Goal: Use online tool/utility: Utilize a website feature to perform a specific function

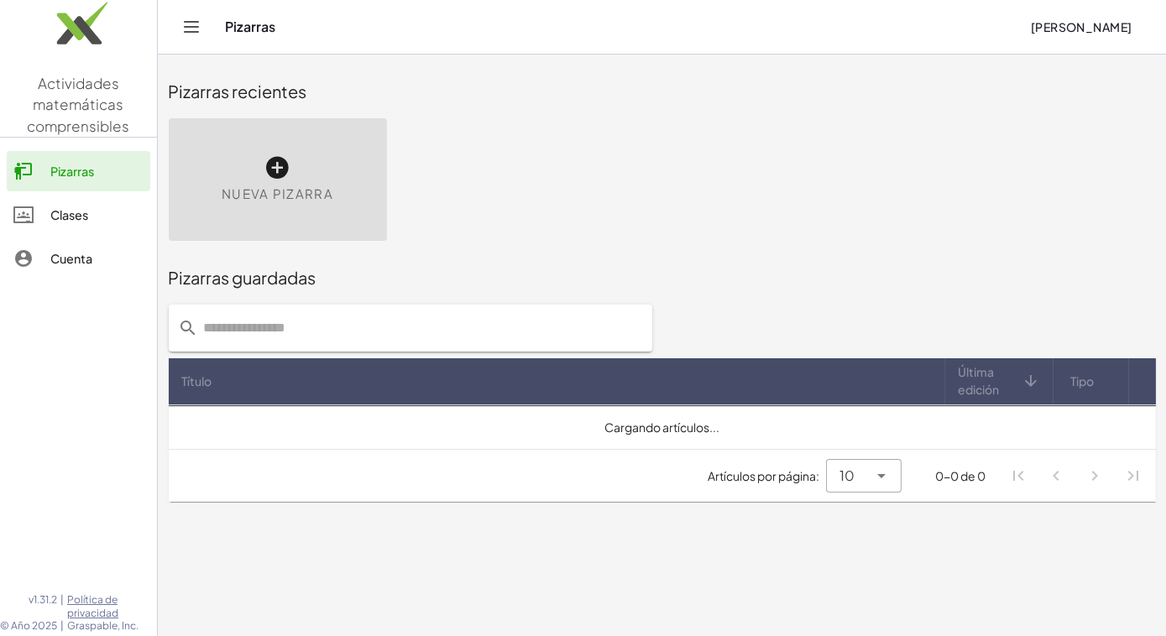
click at [300, 164] on div "Nueva pizarra" at bounding box center [278, 179] width 218 height 123
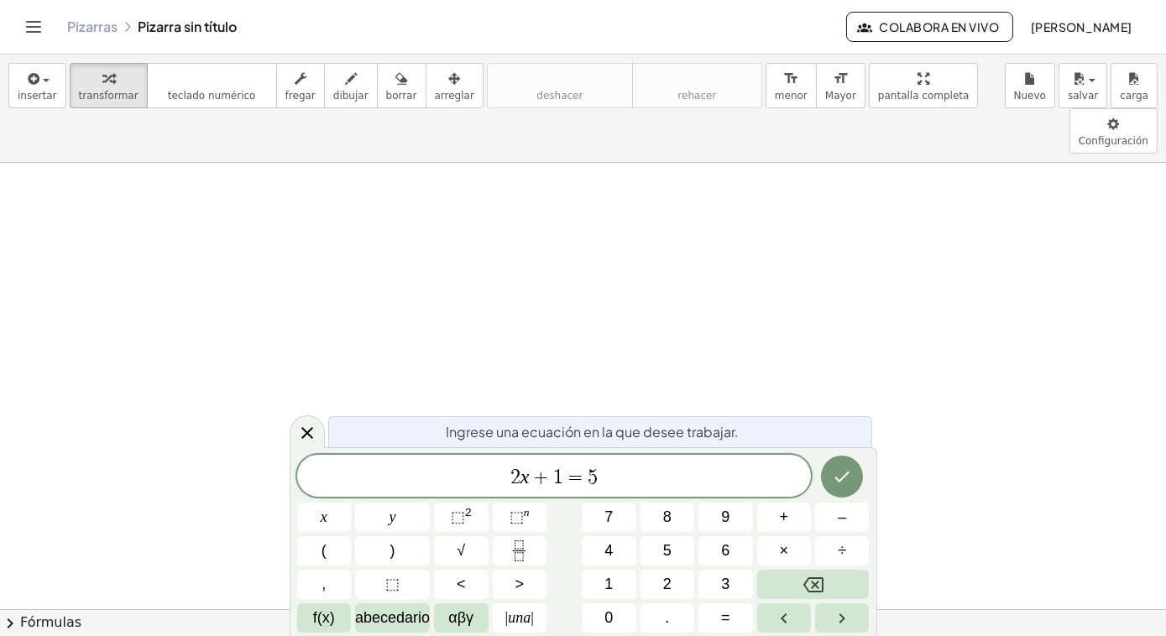
click at [34, 25] on icon "Alternar navegación" at bounding box center [33, 27] width 20 height 20
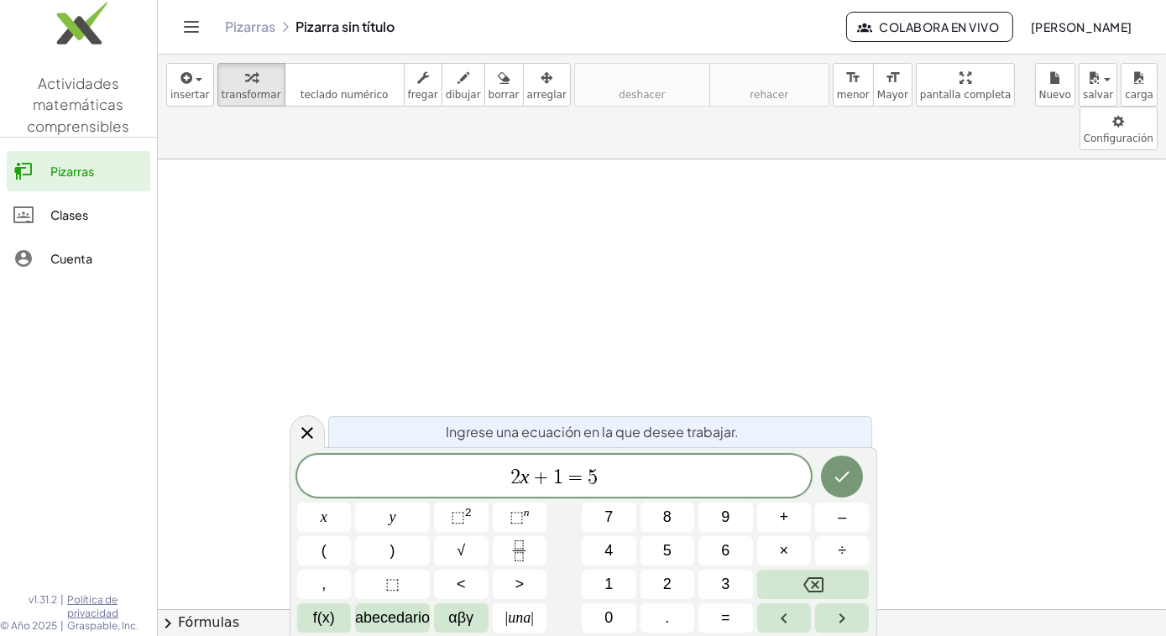
click at [34, 25] on img at bounding box center [78, 27] width 157 height 71
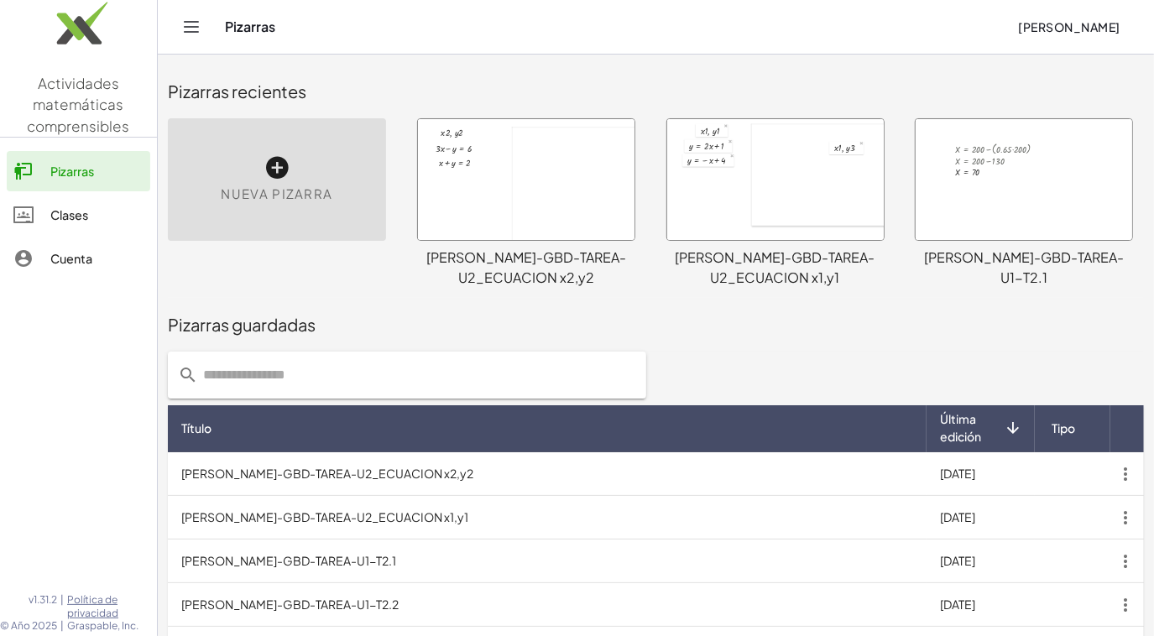
click at [279, 167] on icon at bounding box center [276, 167] width 27 height 27
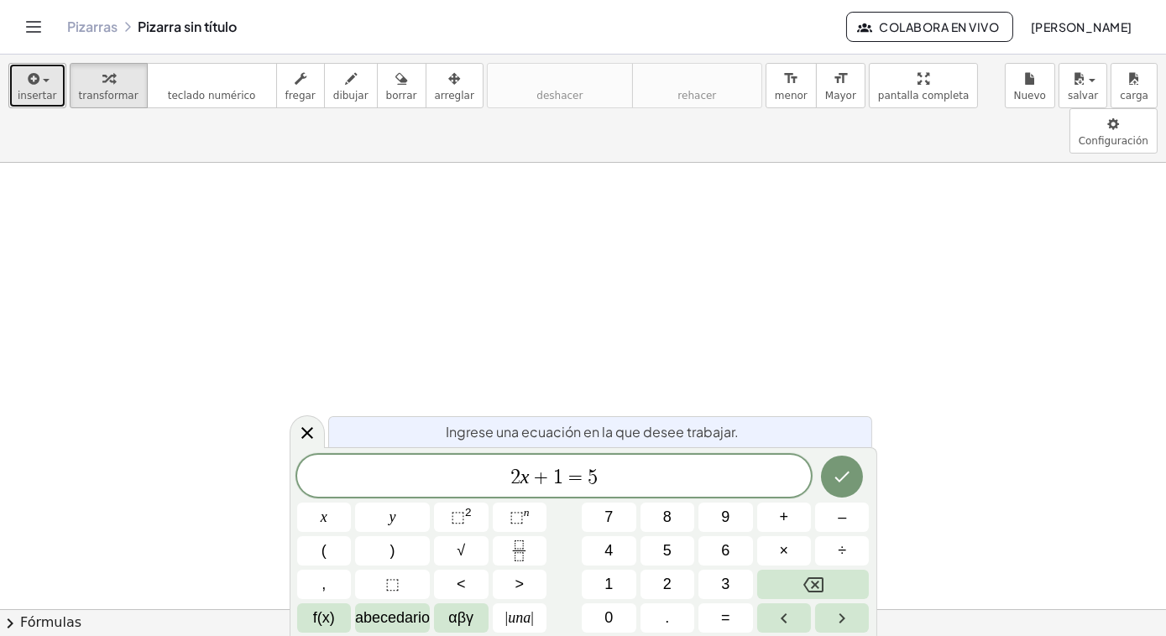
click at [49, 93] on span "insertar" at bounding box center [37, 96] width 39 height 12
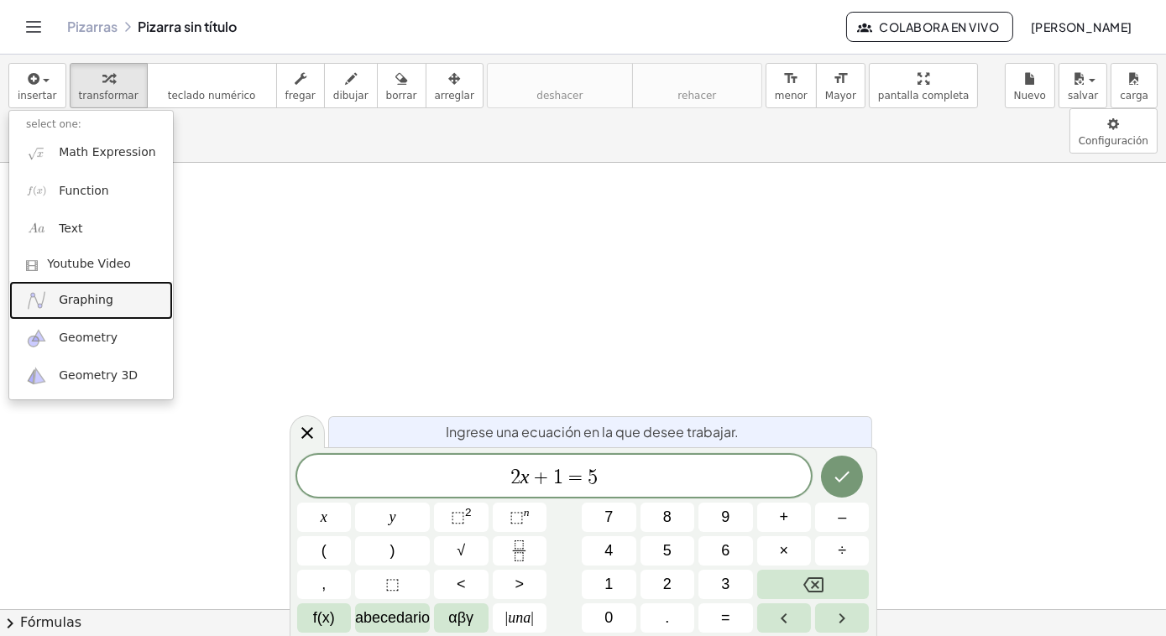
click at [84, 307] on span "Graphing" at bounding box center [86, 300] width 55 height 17
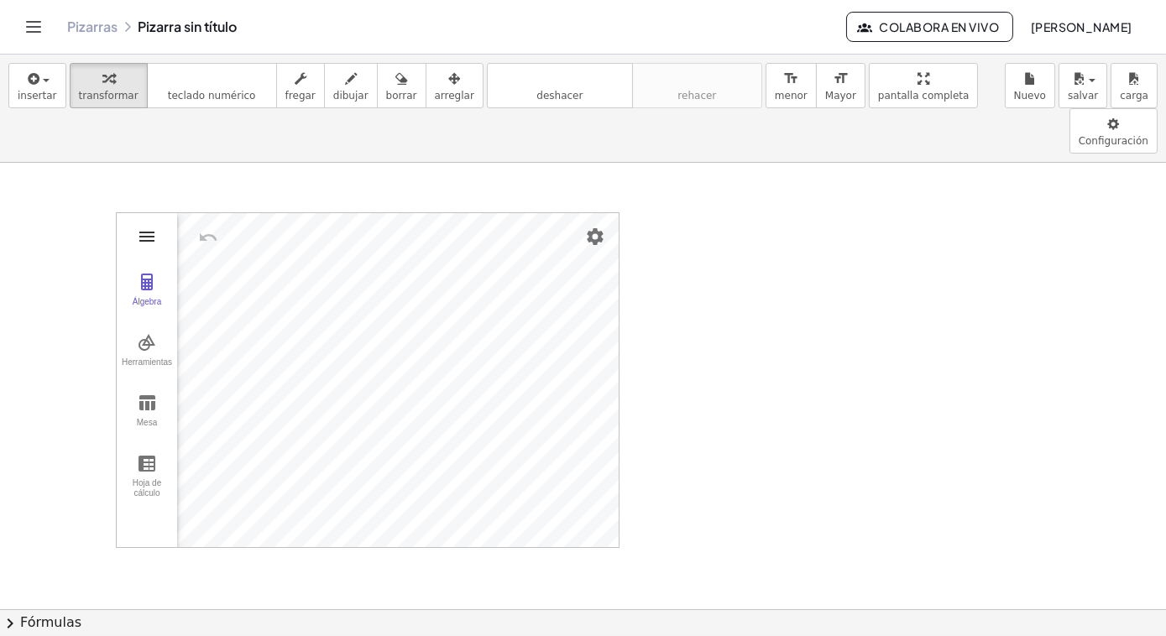
click at [145, 227] on img "Calculadora gráfica" at bounding box center [147, 237] width 20 height 20
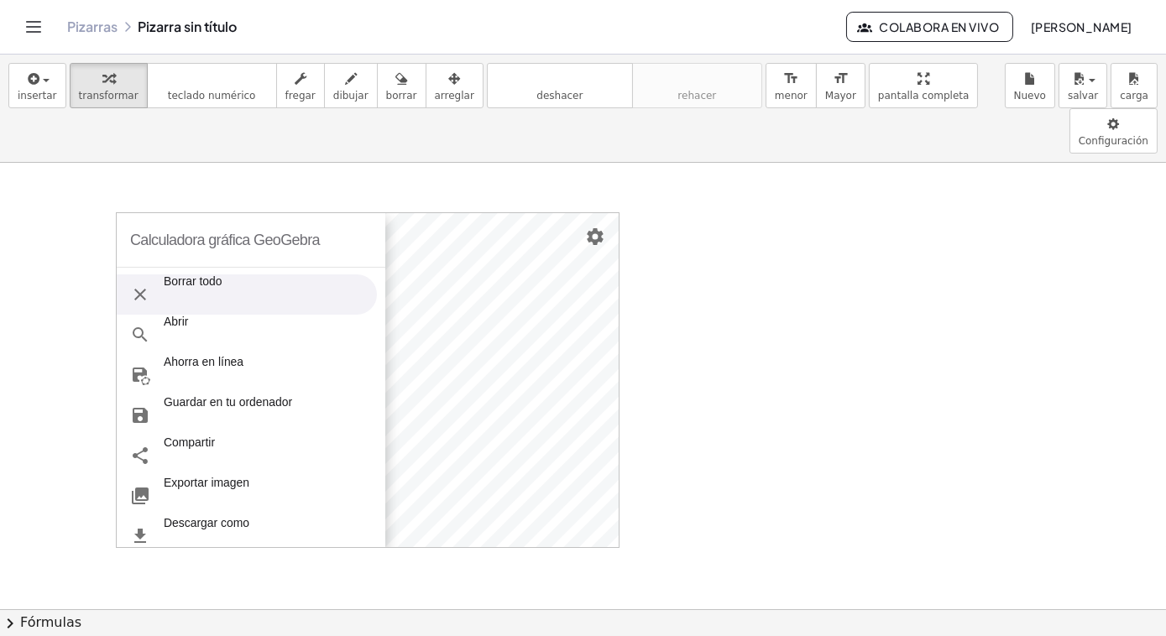
click at [186, 274] on font "Borrar todo" at bounding box center [193, 294] width 59 height 40
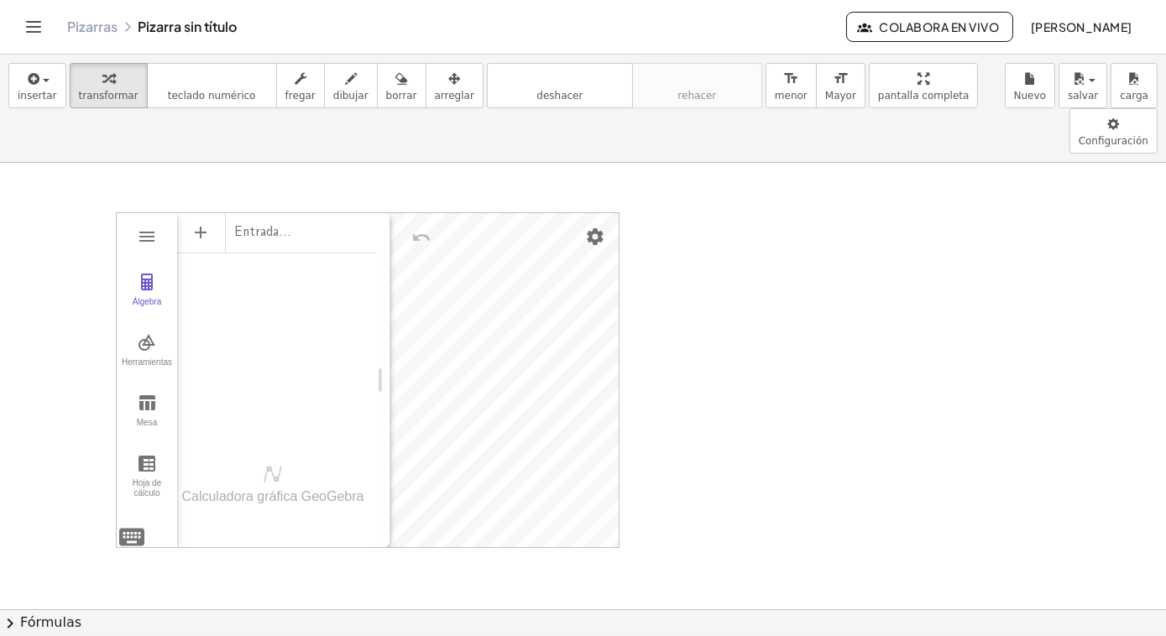
drag, startPoint x: 269, startPoint y: 217, endPoint x: 386, endPoint y: 213, distance: 116.7
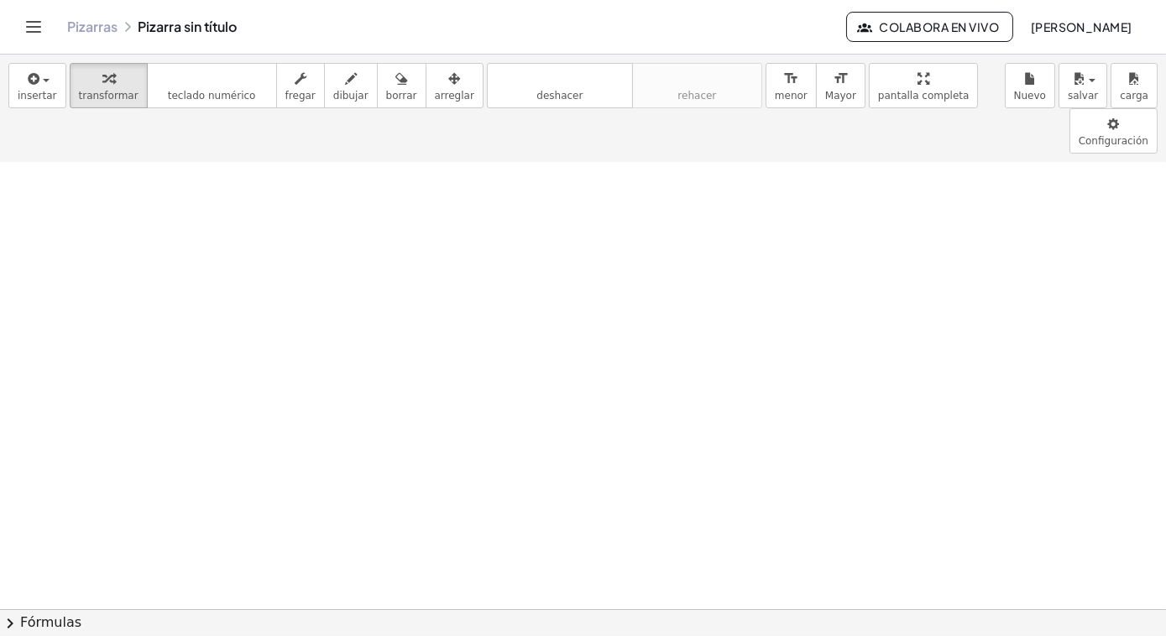
scroll to position [76, 0]
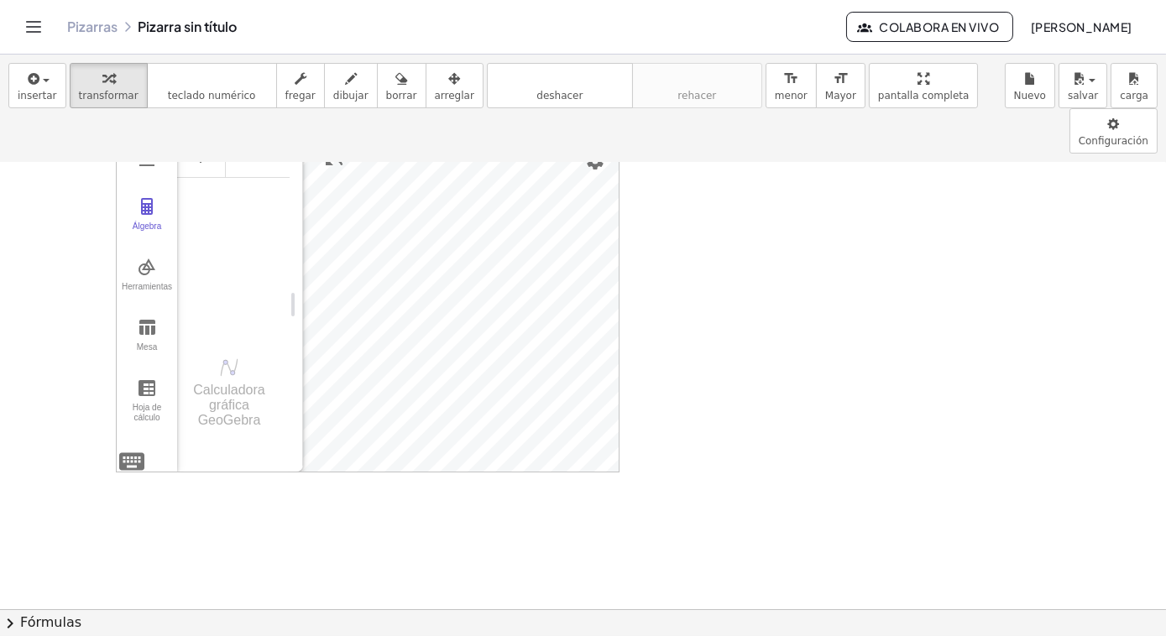
drag, startPoint x: 382, startPoint y: 256, endPoint x: 294, endPoint y: 236, distance: 90.4
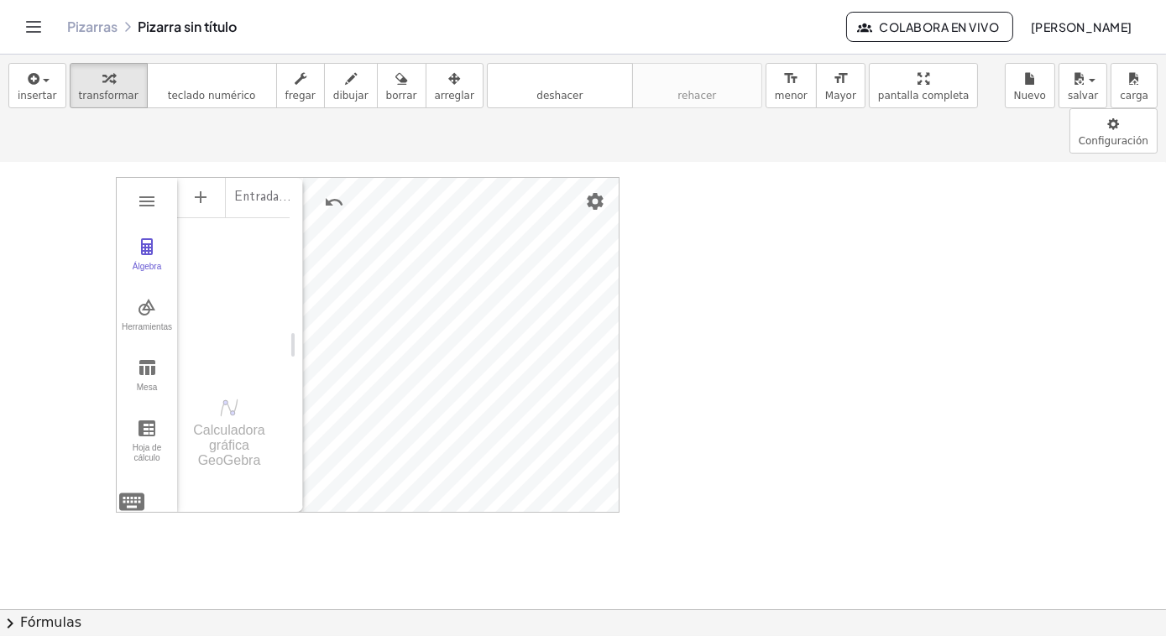
scroll to position [0, 0]
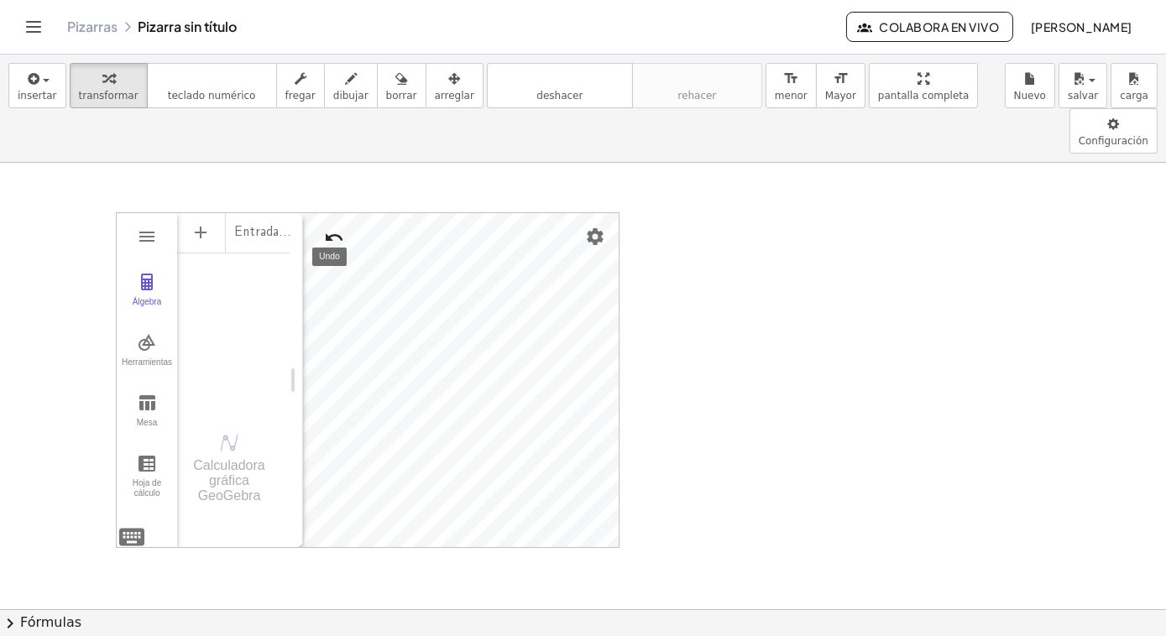
click at [333, 227] on img "Undo" at bounding box center [334, 237] width 20 height 20
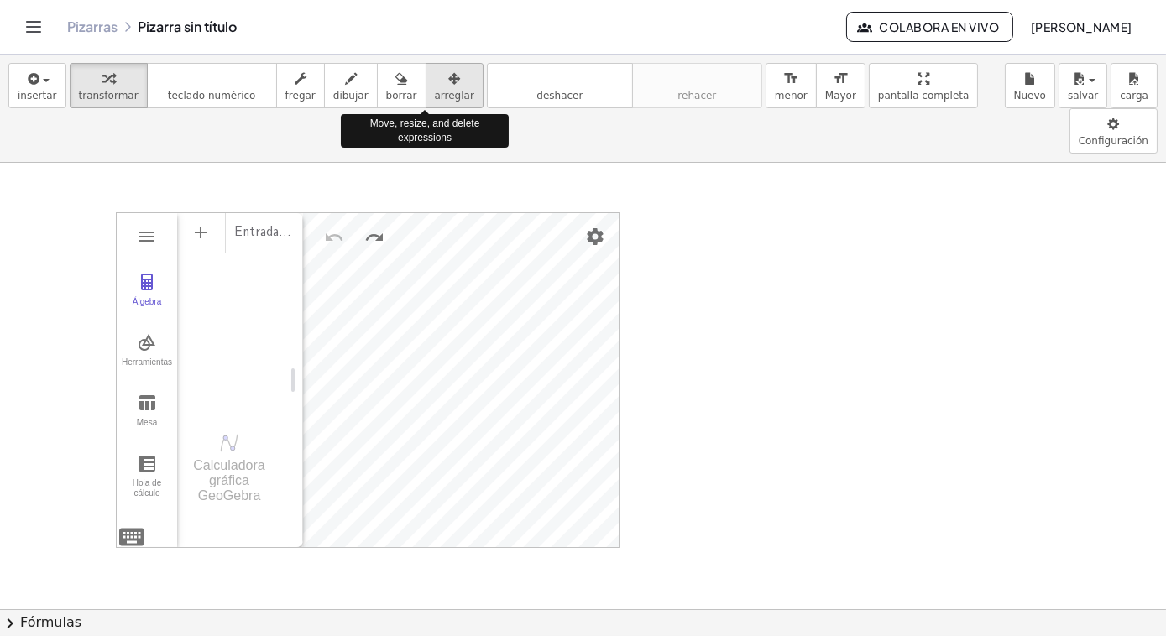
click at [435, 90] on span "arreglar" at bounding box center [454, 96] width 39 height 12
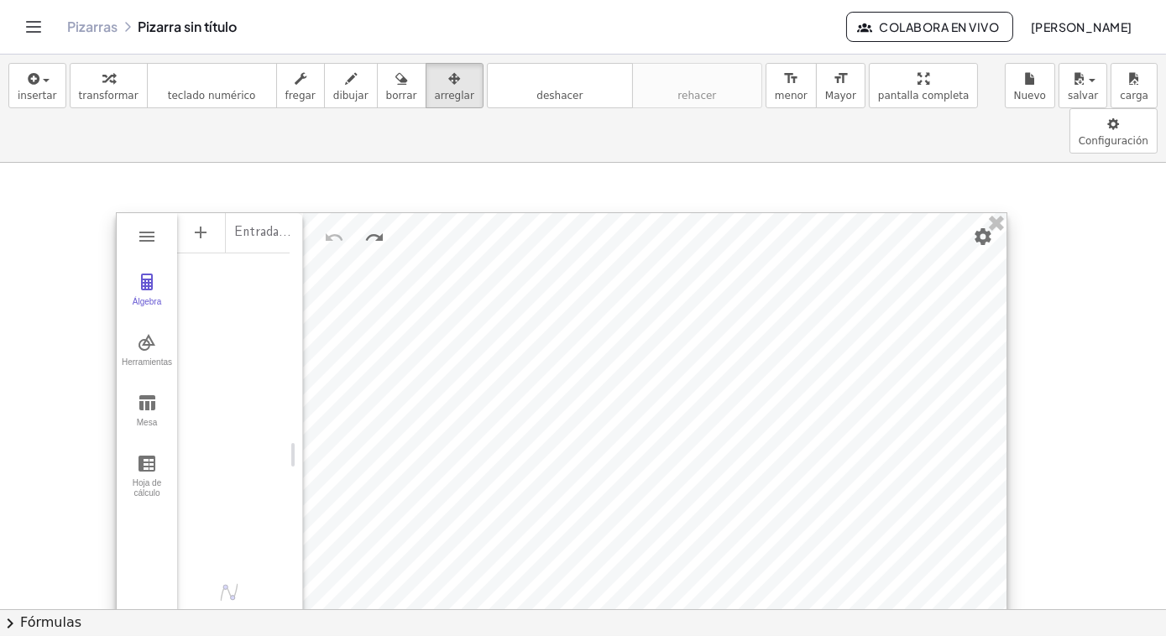
drag, startPoint x: 613, startPoint y: 499, endPoint x: 1000, endPoint y: 648, distance: 414.4
click at [1000, 635] on html "Actividades matemáticas comprensibles Pizarras Clases Cuenta v1.31.2 | Política…" at bounding box center [583, 318] width 1166 height 636
click at [266, 231] on font "Expresión" at bounding box center [272, 238] width 60 height 14
click at [280, 231] on font "Expresión" at bounding box center [272, 238] width 60 height 14
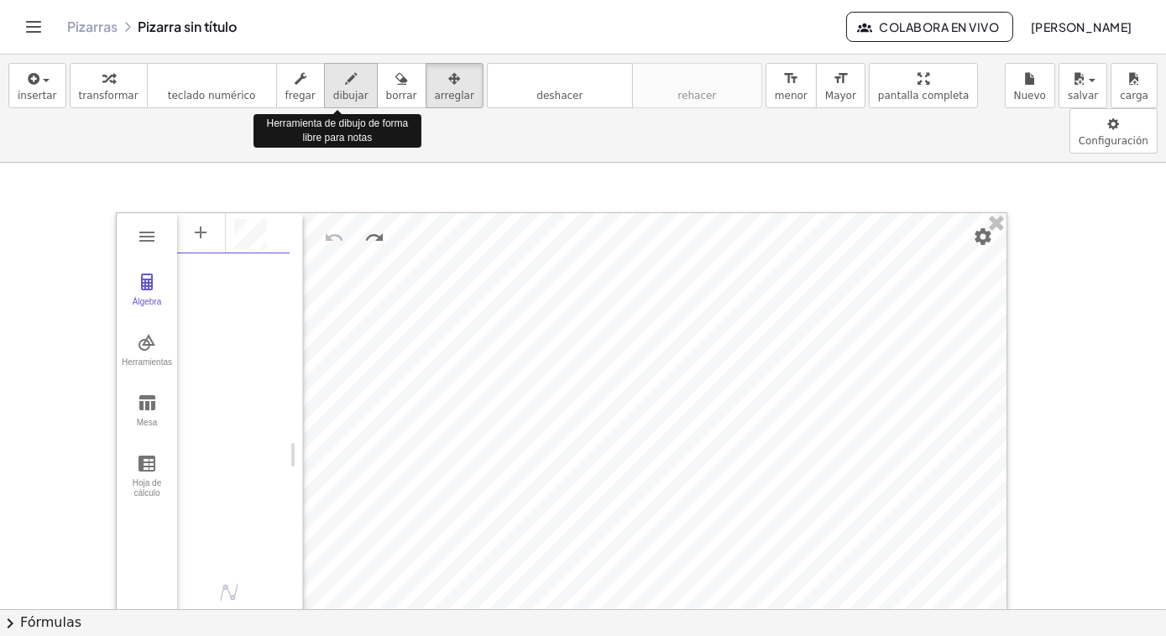
click at [333, 95] on span "dibujar" at bounding box center [350, 96] width 35 height 12
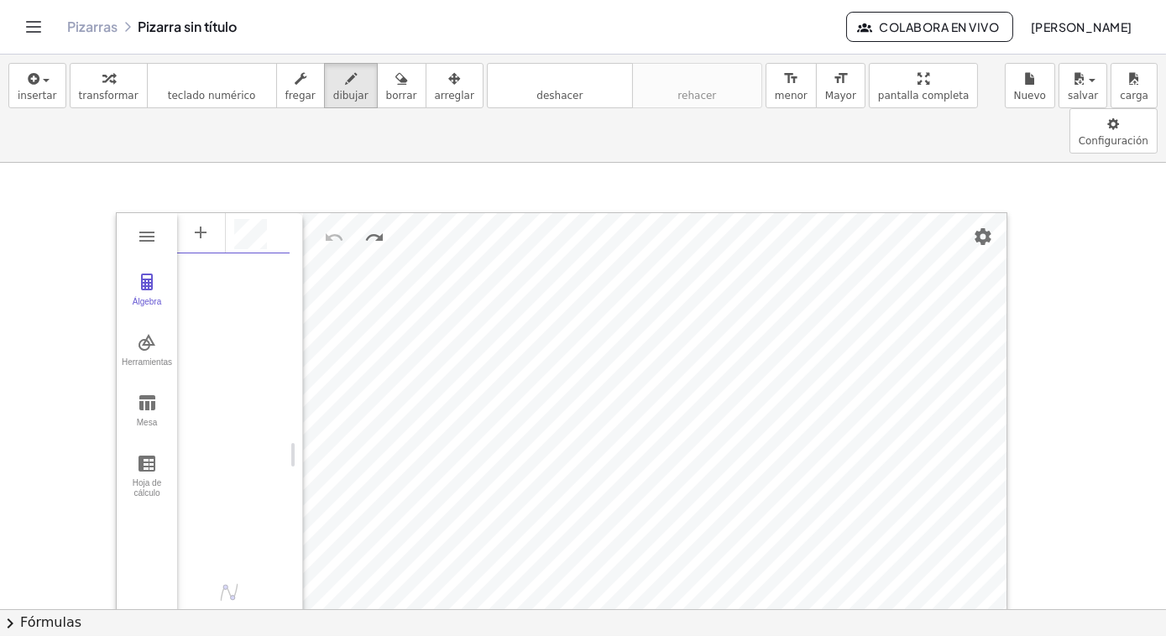
drag, startPoint x: 367, startPoint y: 86, endPoint x: 315, endPoint y: 111, distance: 57.8
click at [386, 86] on div "button" at bounding box center [401, 78] width 31 height 20
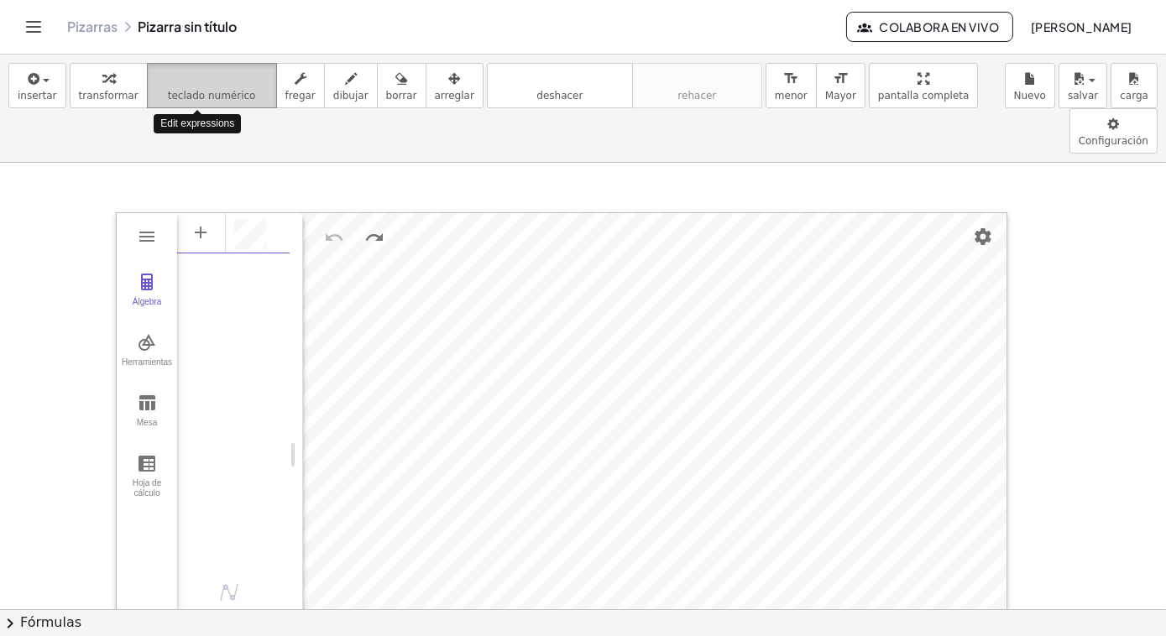
click at [208, 92] on span "teclado numérico" at bounding box center [212, 96] width 88 height 12
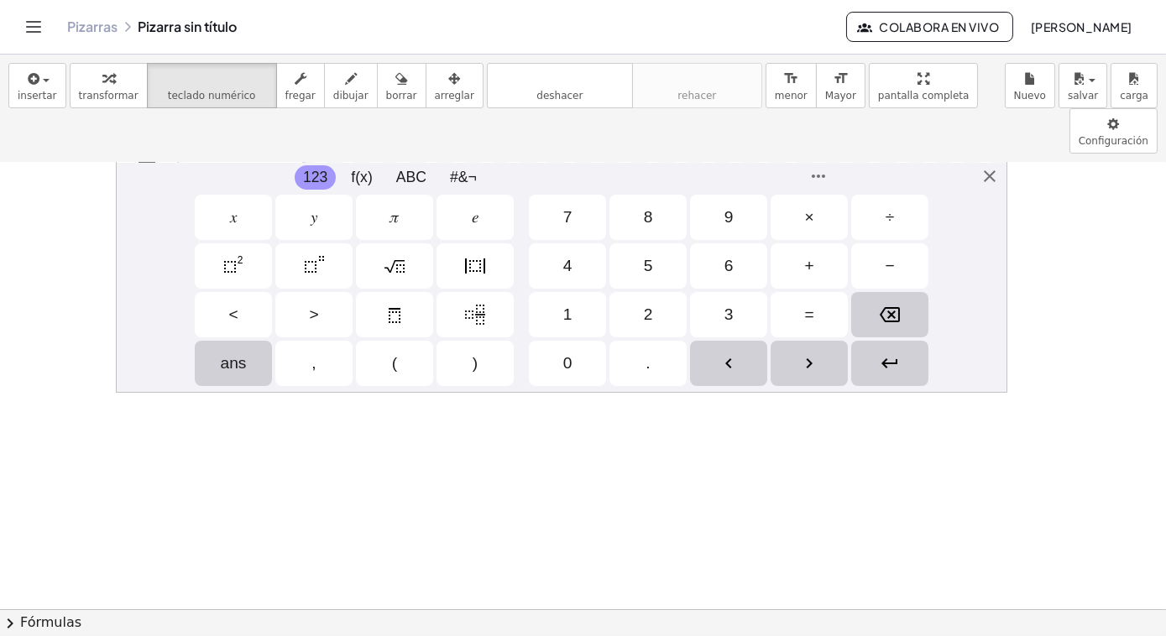
click at [130, 336] on div "Calculadora gráfica GeoGebra Borrar todo Abrir Ahorra en línea Guardar en tu or…" at bounding box center [561, 150] width 891 height 485
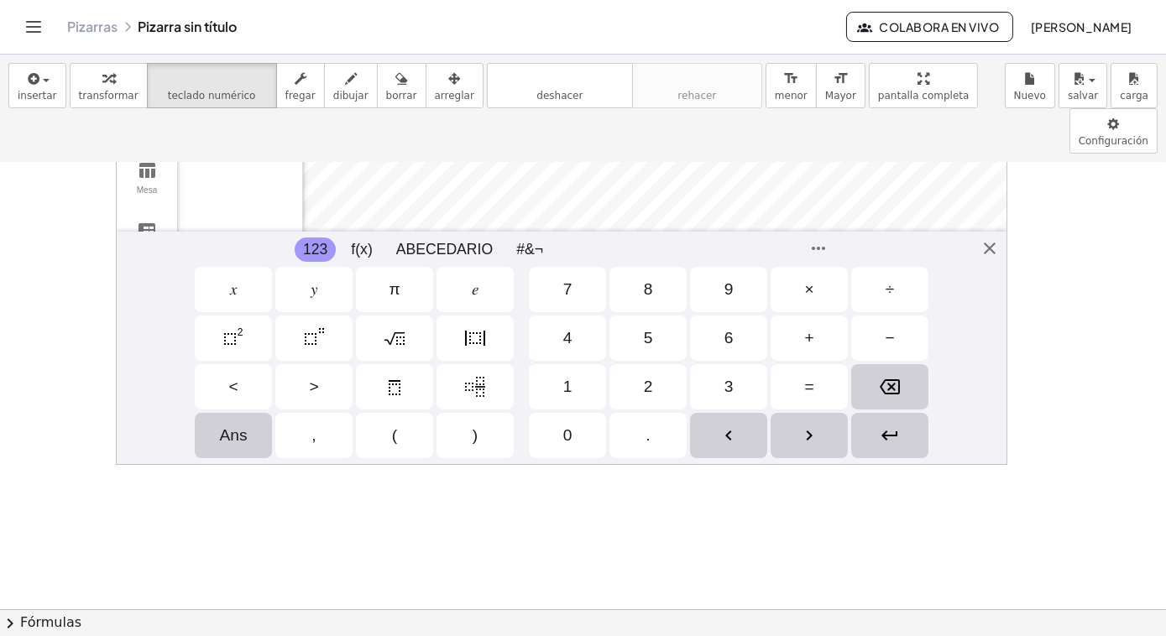
scroll to position [0, 0]
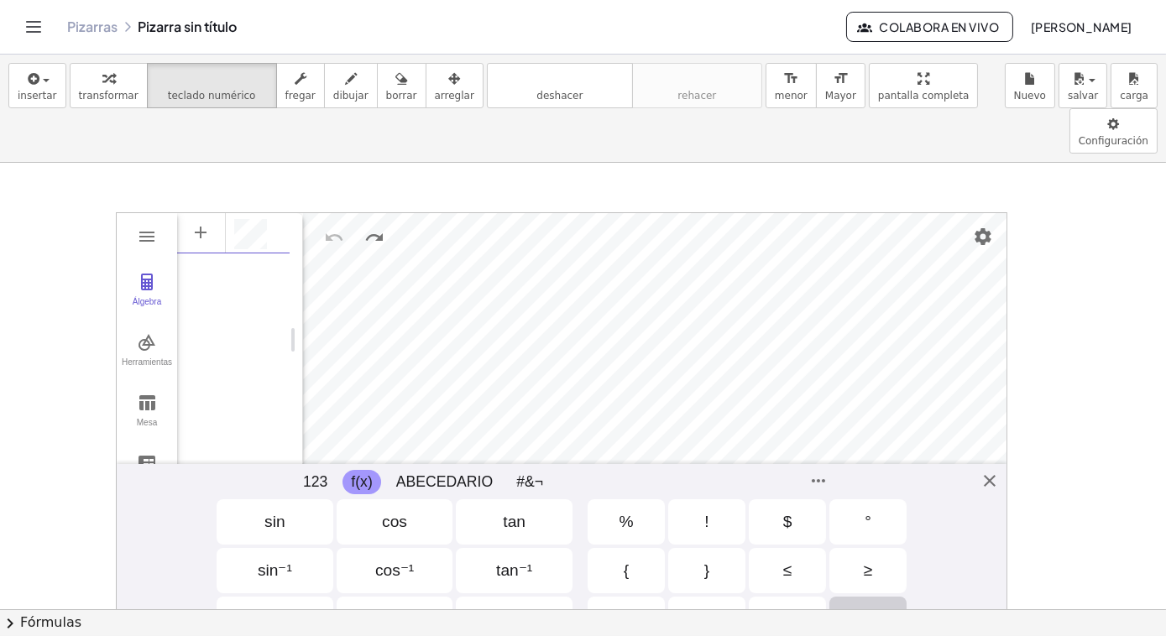
click at [363, 470] on button "f(x)" at bounding box center [361, 482] width 38 height 24
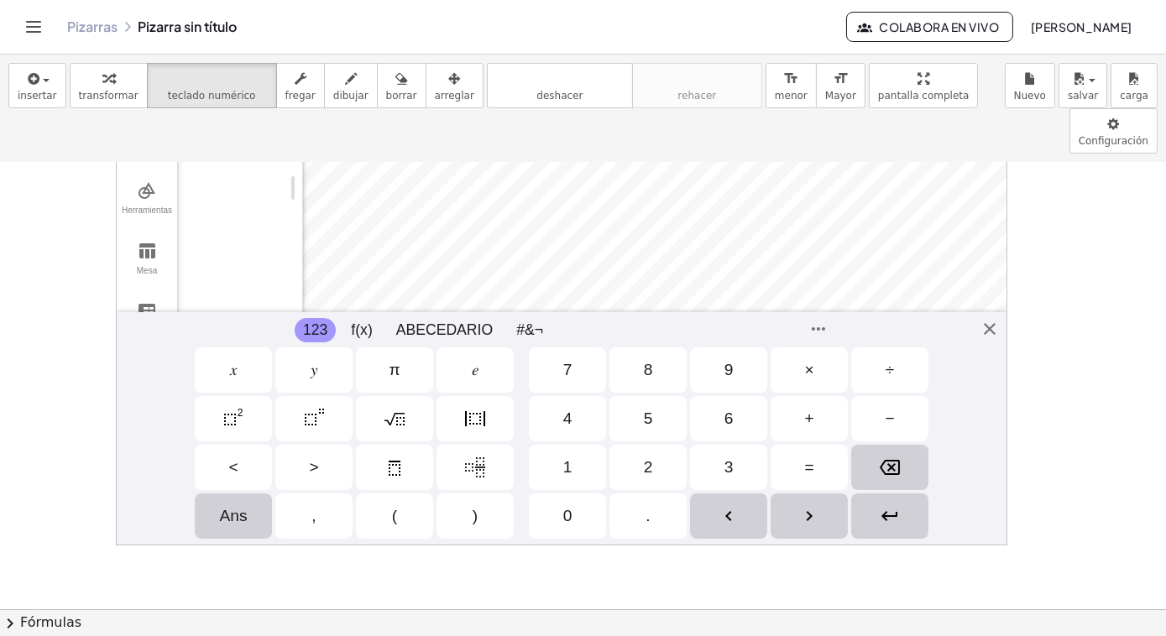
click at [308, 318] on button "123" at bounding box center [315, 330] width 41 height 24
click at [245, 347] on div "𝑥" at bounding box center [233, 369] width 77 height 45
click at [804, 409] on div "+" at bounding box center [808, 419] width 9 height 20
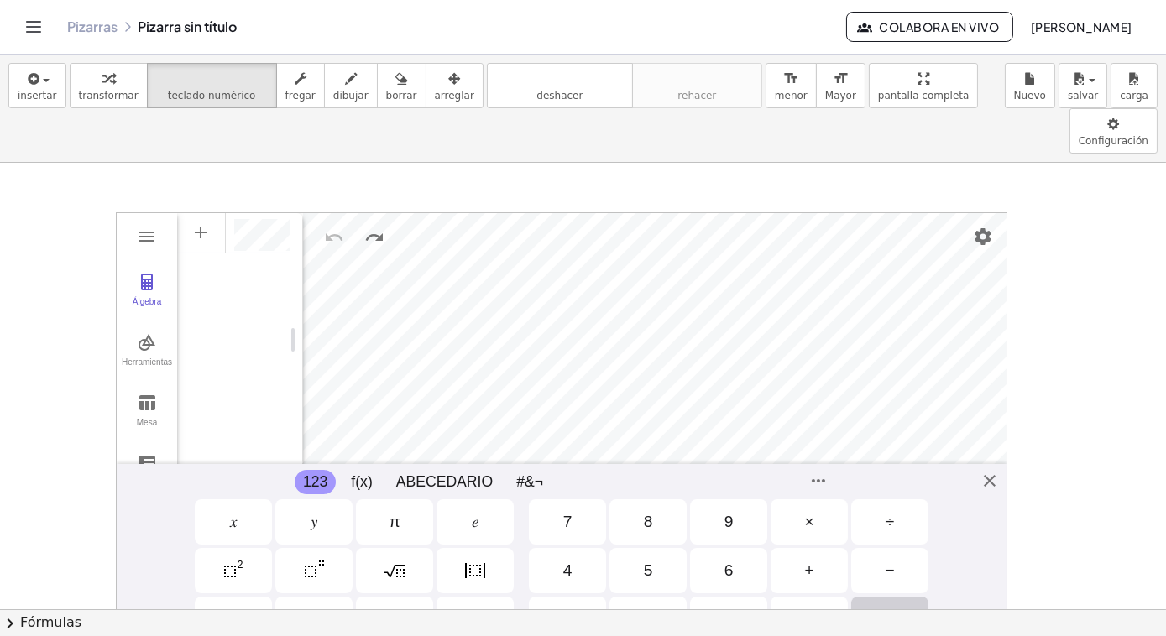
click at [650, 597] on div "2" at bounding box center [647, 619] width 77 height 45
click at [297, 499] on div "𝑦" at bounding box center [313, 521] width 77 height 45
click at [792, 597] on div "=" at bounding box center [808, 619] width 77 height 45
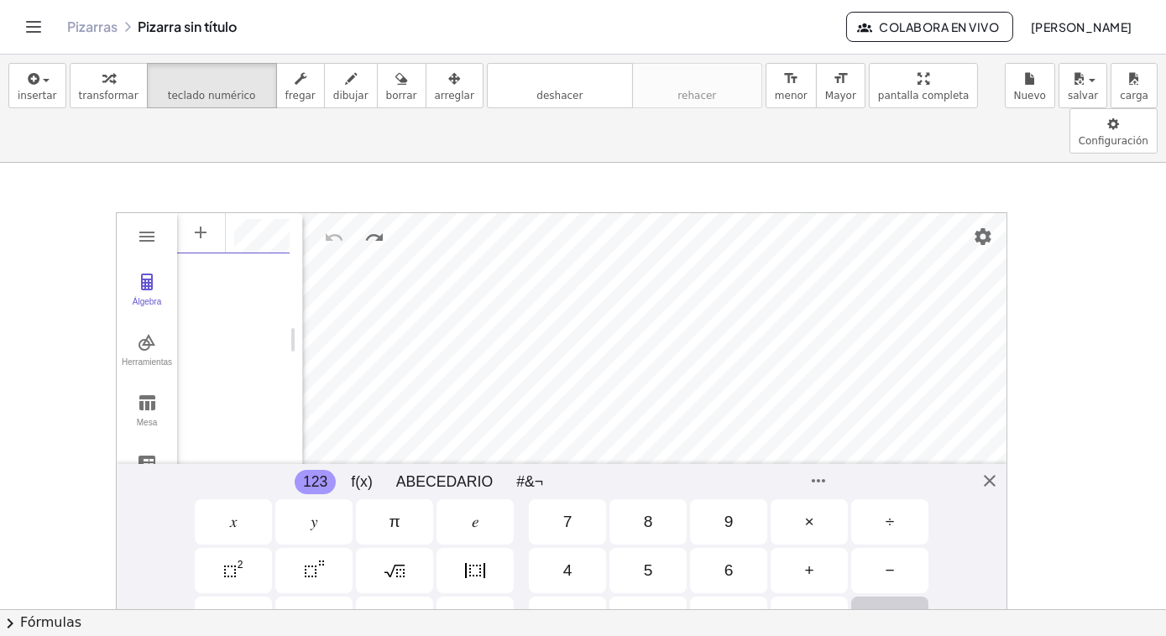
click at [625, 548] on div "5" at bounding box center [647, 570] width 77 height 45
drag, startPoint x: 736, startPoint y: 582, endPoint x: 575, endPoint y: 563, distance: 162.3
click at [720, 597] on div "3" at bounding box center [728, 619] width 77 height 45
click at [201, 499] on div "𝑥" at bounding box center [233, 521] width 77 height 45
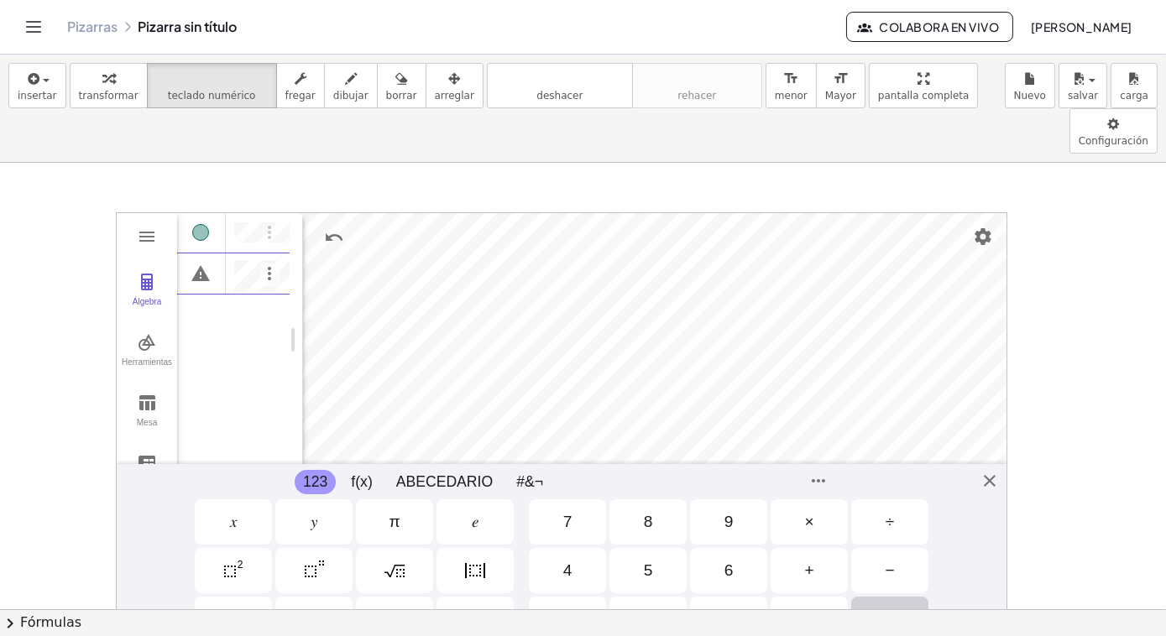
drag, startPoint x: 801, startPoint y: 530, endPoint x: 666, endPoint y: 517, distance: 135.8
click at [799, 548] on div "+" at bounding box center [808, 570] width 77 height 45
drag, startPoint x: 723, startPoint y: 531, endPoint x: 355, endPoint y: 480, distance: 371.9
click at [720, 548] on div "6" at bounding box center [728, 570] width 77 height 45
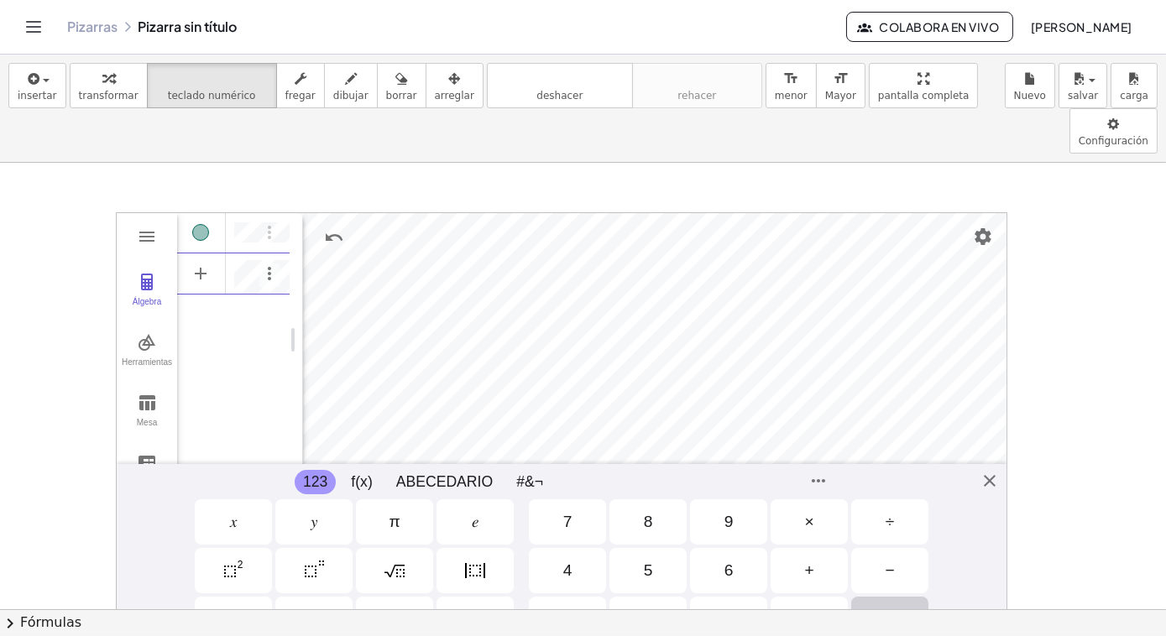
click at [325, 499] on div "𝑦" at bounding box center [313, 521] width 77 height 45
click at [801, 597] on div "=" at bounding box center [808, 619] width 77 height 45
click at [712, 499] on div "9" at bounding box center [728, 521] width 77 height 45
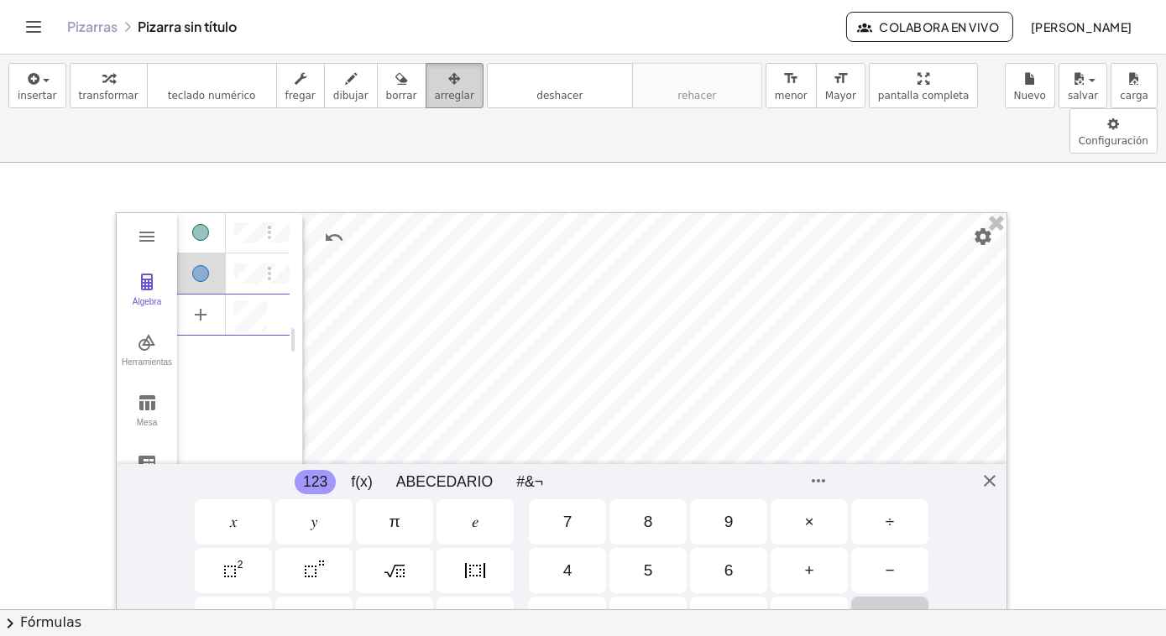
click at [448, 84] on icon "button" at bounding box center [454, 79] width 12 height 20
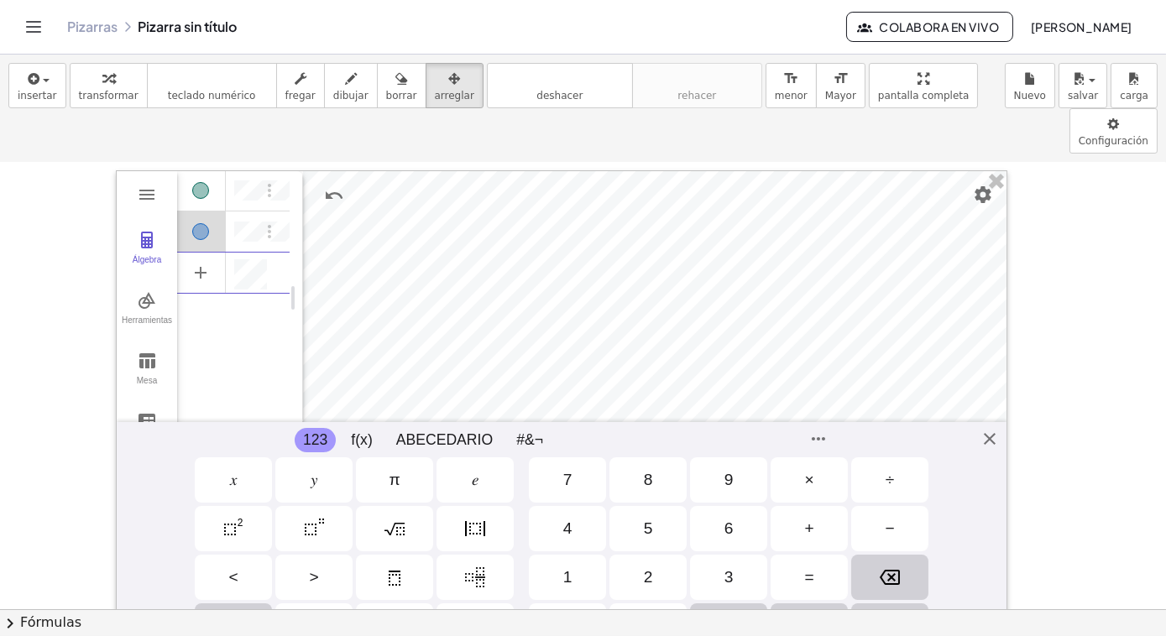
scroll to position [76, 0]
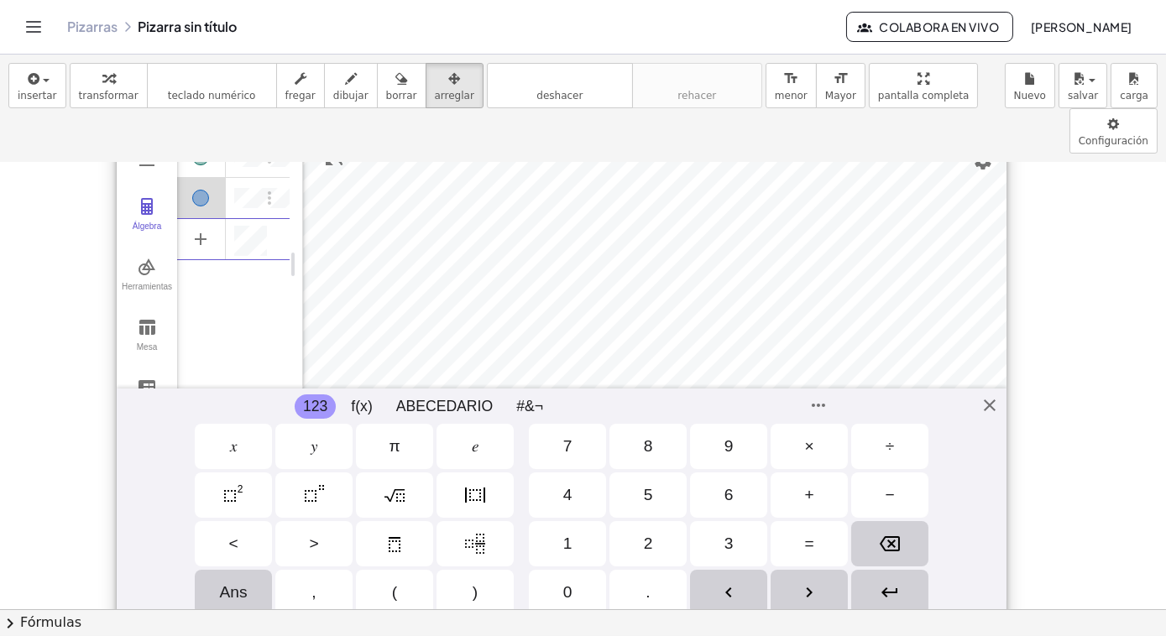
click at [991, 363] on div "Calculadora gráfica GeoGebra Borrar todo Abrir Ahorra en línea Guardar en tu or…" at bounding box center [561, 379] width 891 height 485
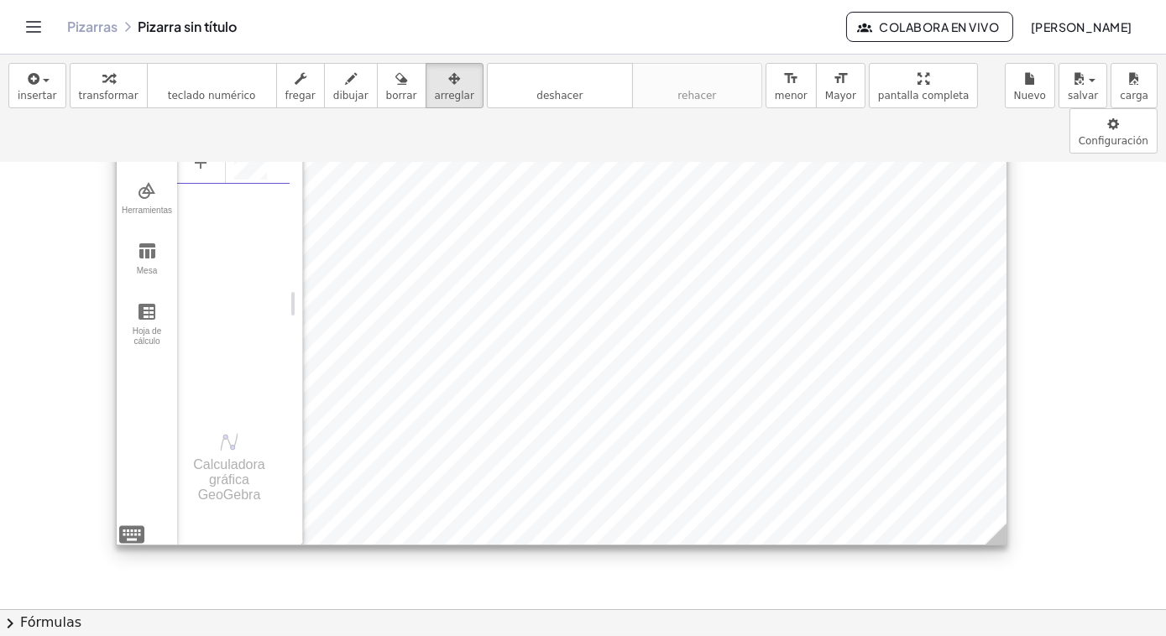
scroll to position [152, 0]
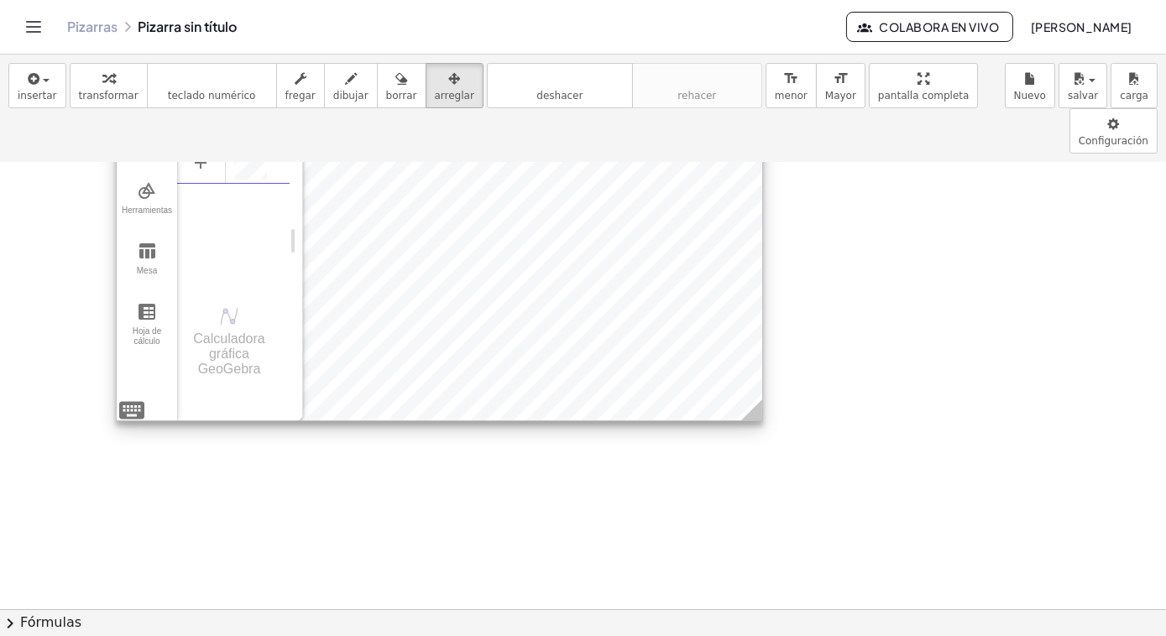
drag, startPoint x: 1003, startPoint y: 494, endPoint x: 759, endPoint y: 370, distance: 274.0
click at [759, 399] on icon at bounding box center [751, 409] width 21 height 21
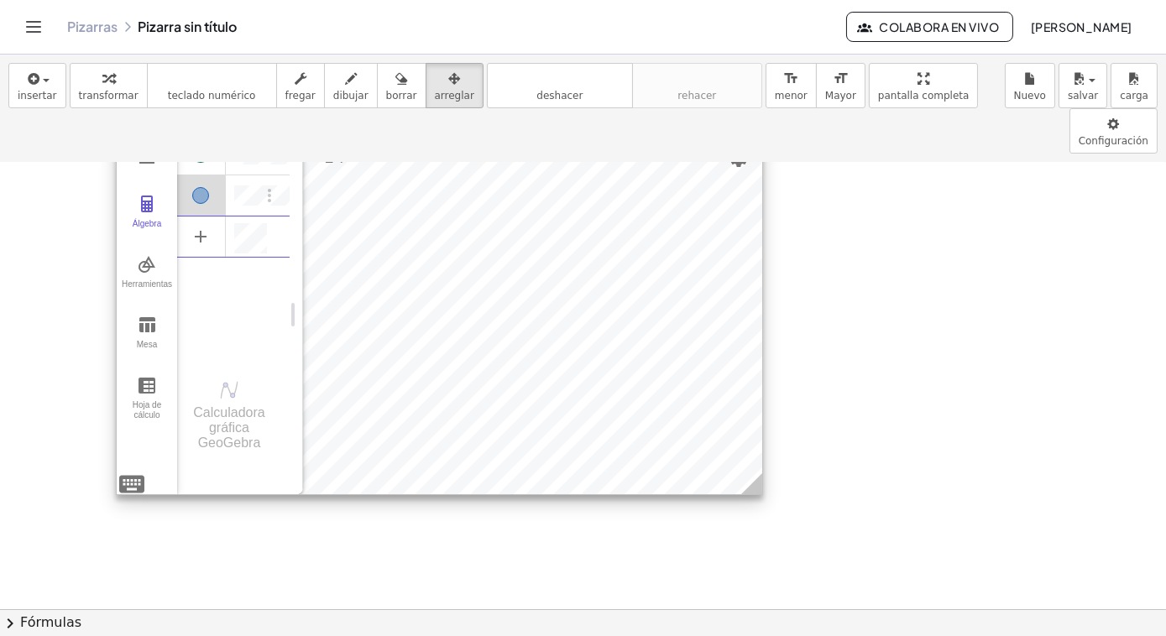
scroll to position [0, 0]
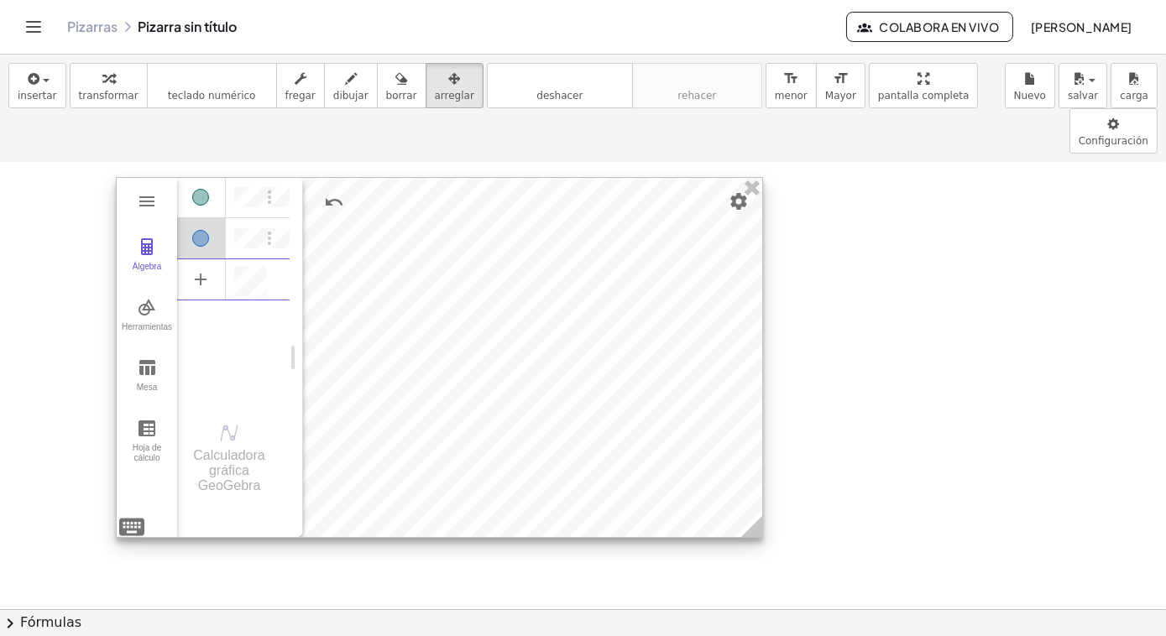
click at [411, 306] on div at bounding box center [439, 357] width 645 height 359
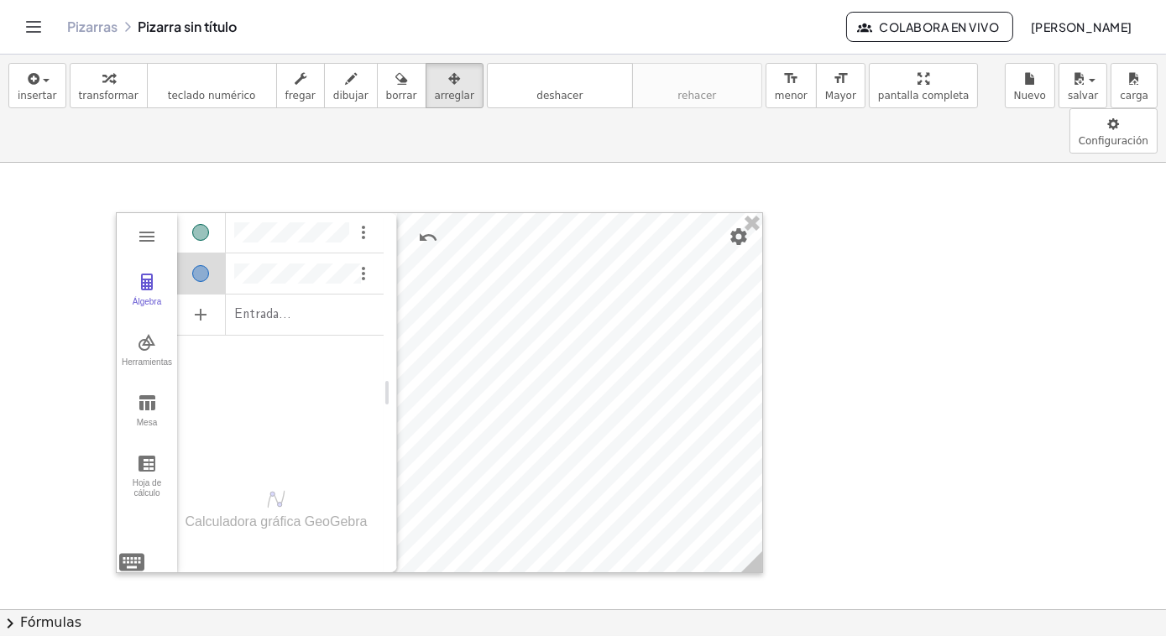
drag, startPoint x: 290, startPoint y: 354, endPoint x: 384, endPoint y: 352, distance: 94.0
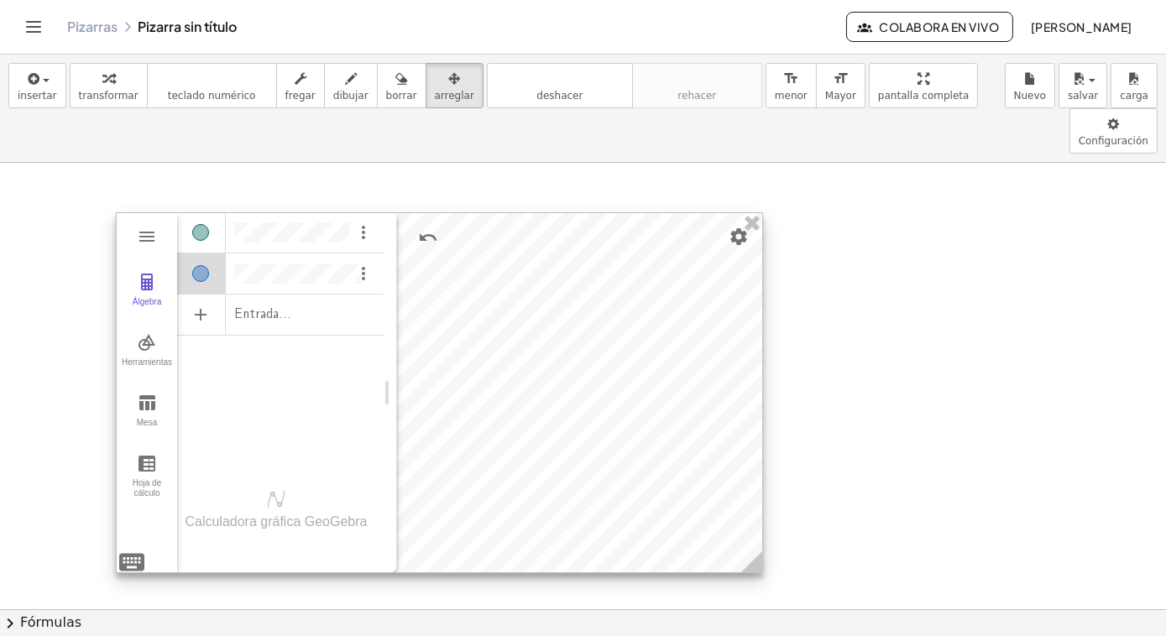
click at [378, 253] on div "Álgebra" at bounding box center [368, 273] width 30 height 40
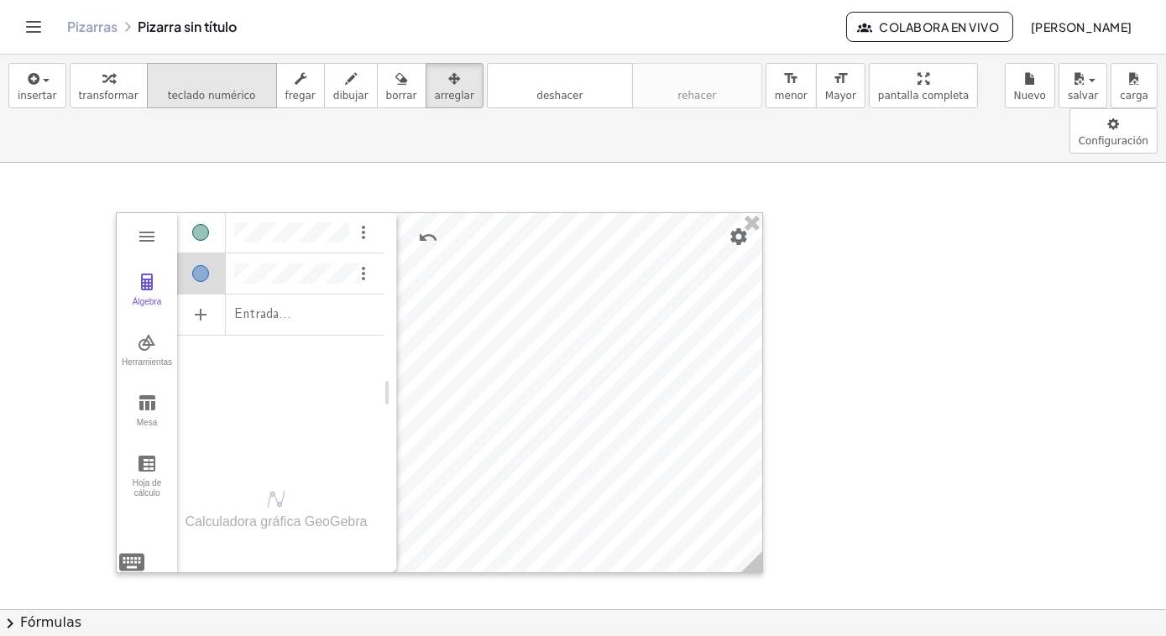
click at [212, 95] on span "teclado numérico" at bounding box center [212, 96] width 88 height 12
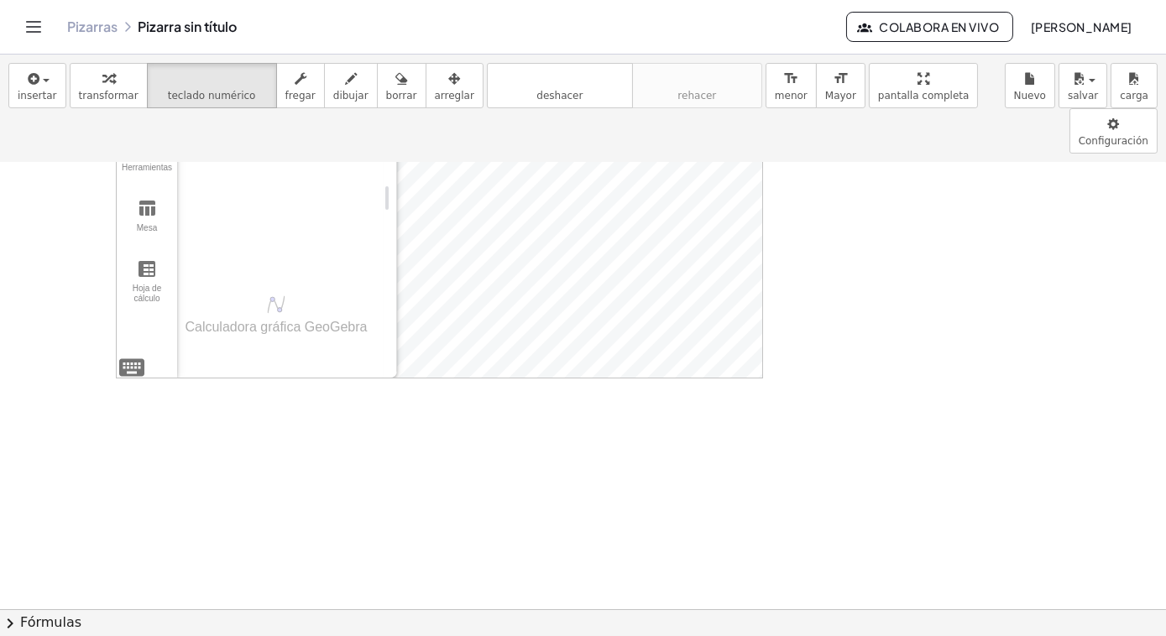
scroll to position [35, 0]
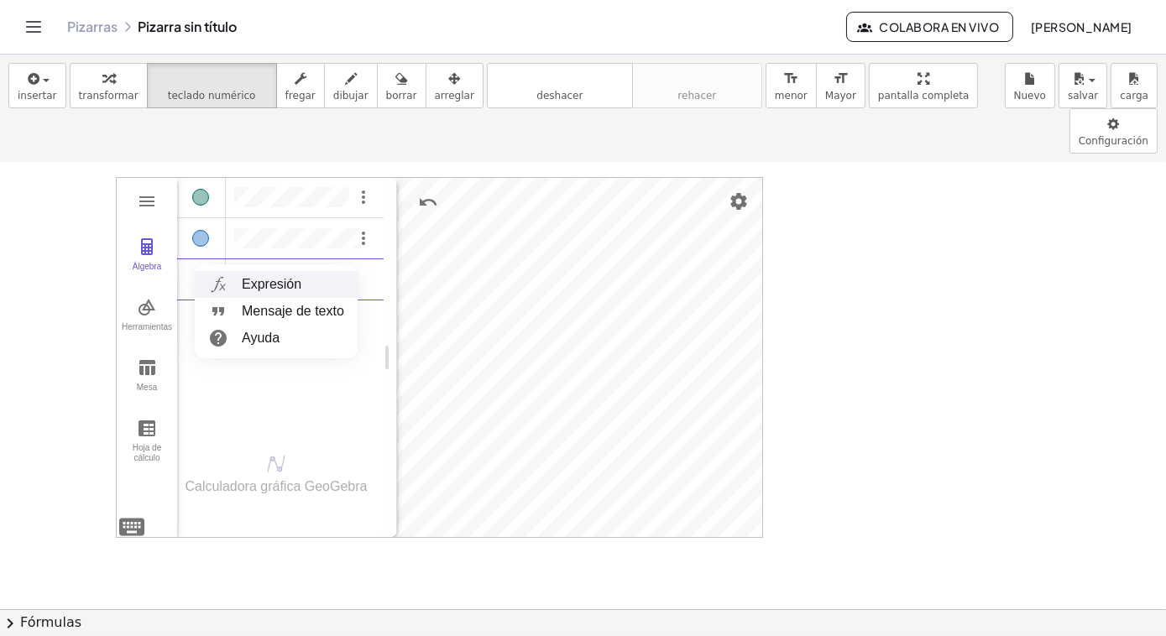
click at [262, 277] on font "Expresión" at bounding box center [272, 284] width 60 height 14
click at [203, 230] on div "Álgebra" at bounding box center [200, 238] width 17 height 17
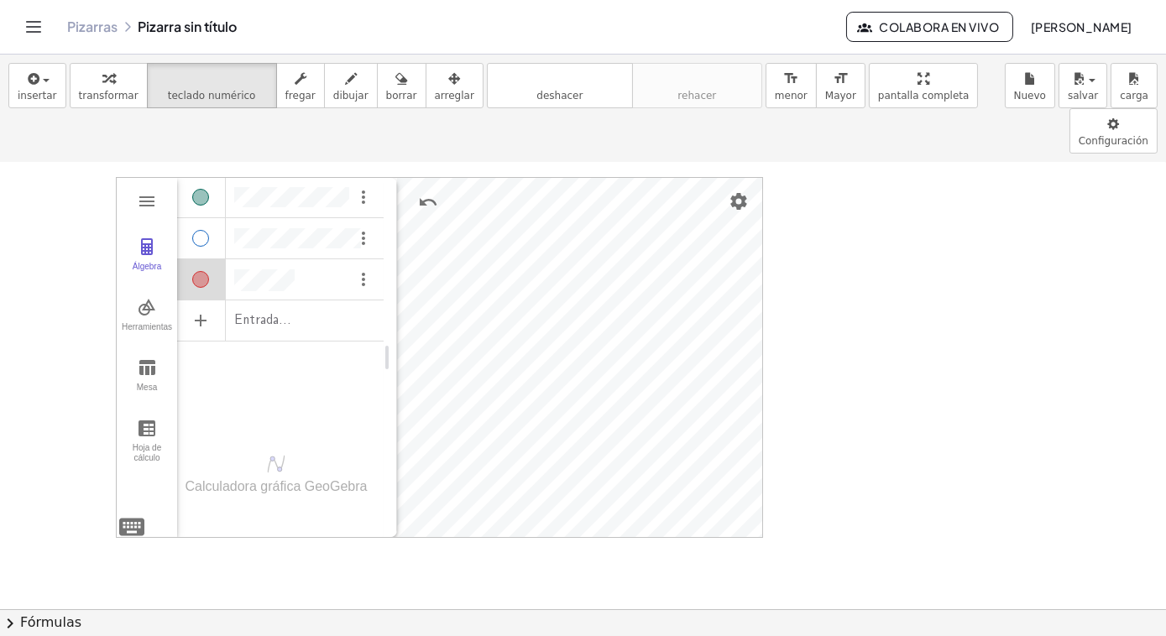
click at [201, 189] on div "Álgebra" at bounding box center [200, 197] width 17 height 17
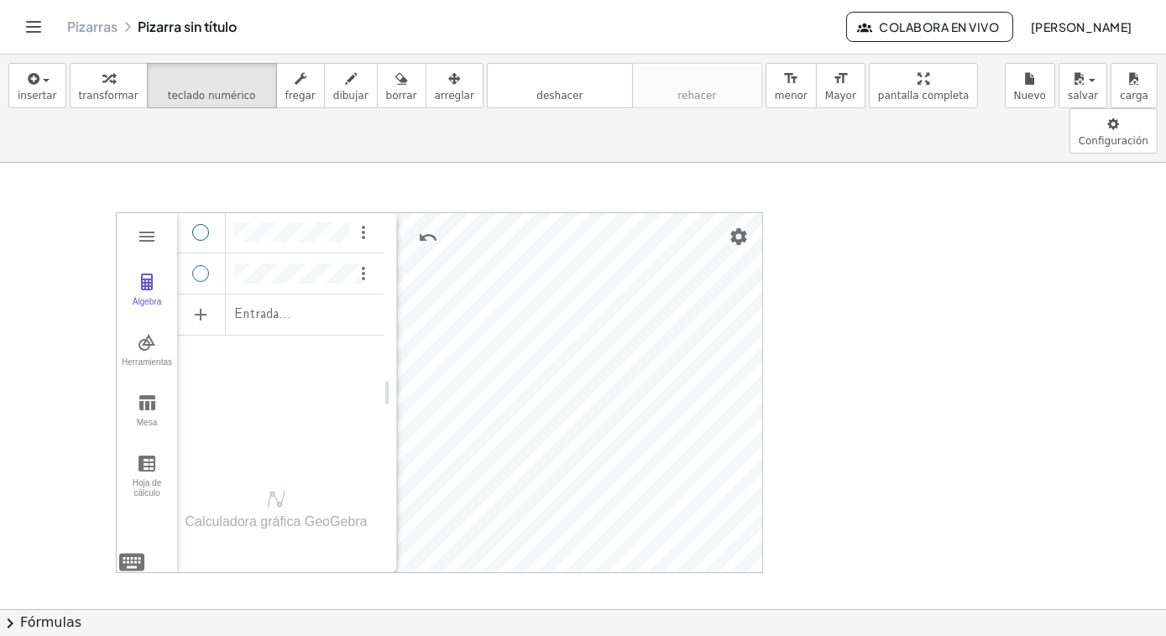
click at [325, 295] on div "Entrada..." at bounding box center [280, 314] width 206 height 38
click at [361, 222] on img "Opciones" at bounding box center [363, 232] width 20 height 20
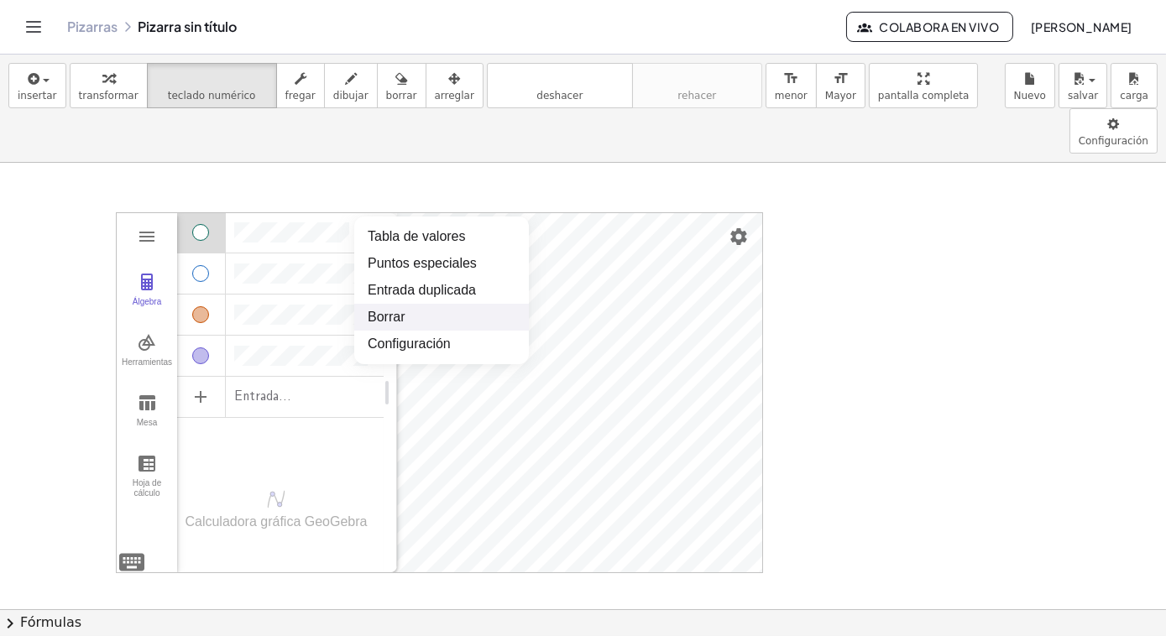
click at [394, 304] on li "Borrar" at bounding box center [441, 317] width 175 height 27
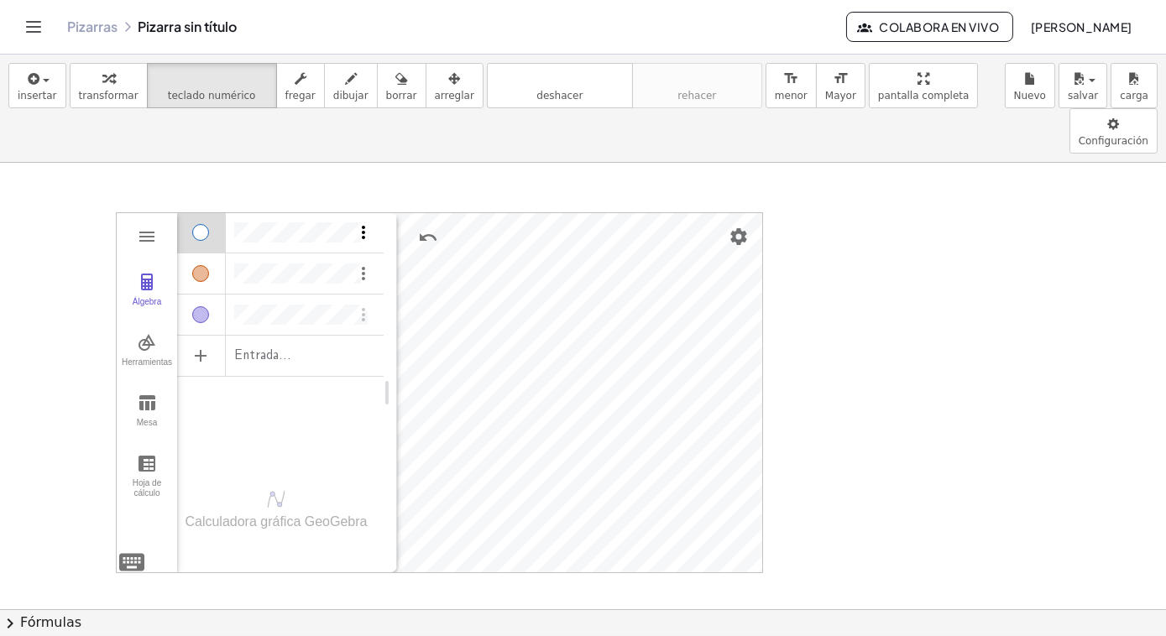
click at [368, 222] on img "Opciones" at bounding box center [363, 232] width 20 height 20
click at [384, 304] on li "Borrar" at bounding box center [441, 317] width 175 height 27
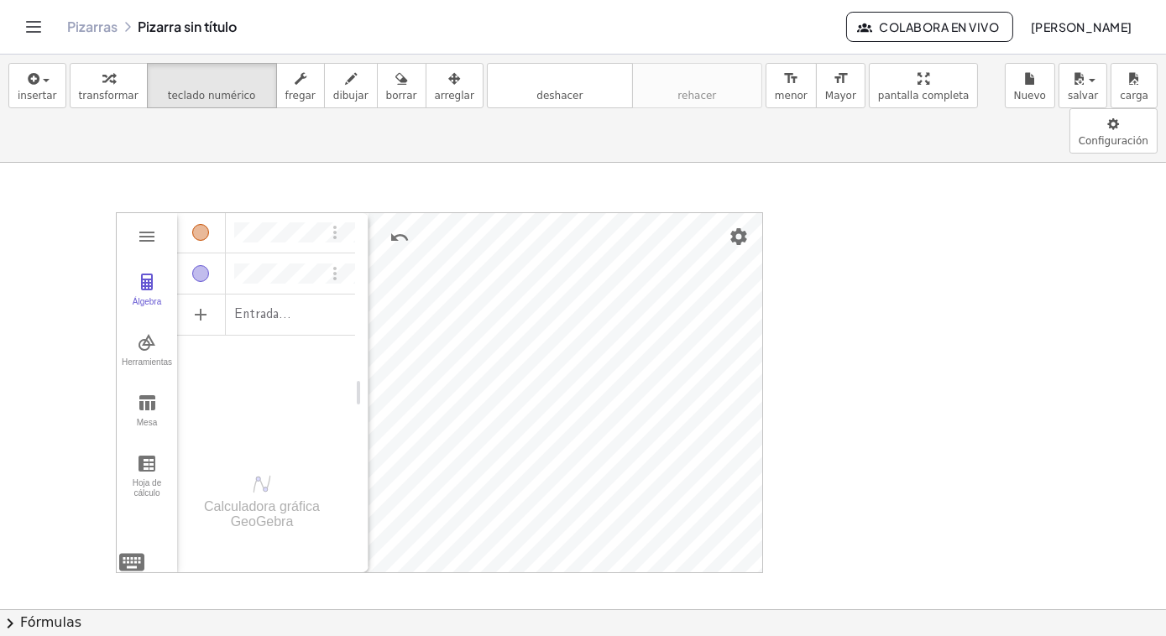
drag, startPoint x: 391, startPoint y: 342, endPoint x: 362, endPoint y: 336, distance: 30.1
drag, startPoint x: 362, startPoint y: 352, endPoint x: 398, endPoint y: 353, distance: 36.1
click at [196, 224] on div "Álgebra" at bounding box center [200, 232] width 17 height 17
click at [201, 265] on div "Álgebra" at bounding box center [200, 273] width 17 height 17
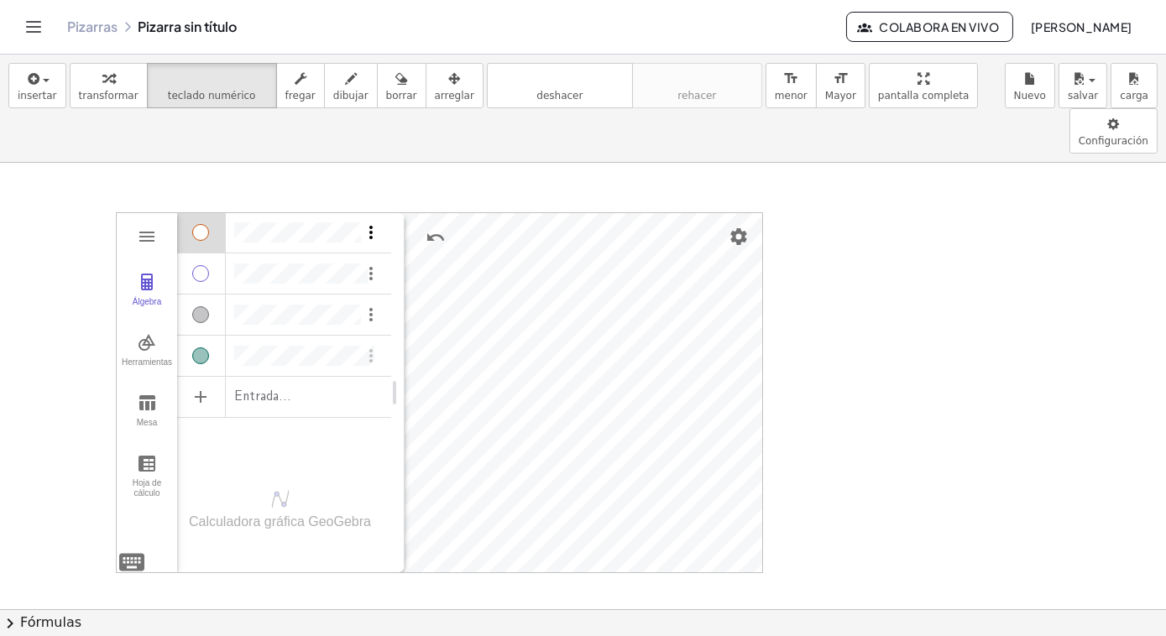
click at [368, 222] on img "Opciones" at bounding box center [371, 232] width 20 height 20
click at [386, 304] on li "Borrar" at bounding box center [449, 317] width 175 height 27
click at [369, 222] on img "Opciones" at bounding box center [371, 232] width 20 height 20
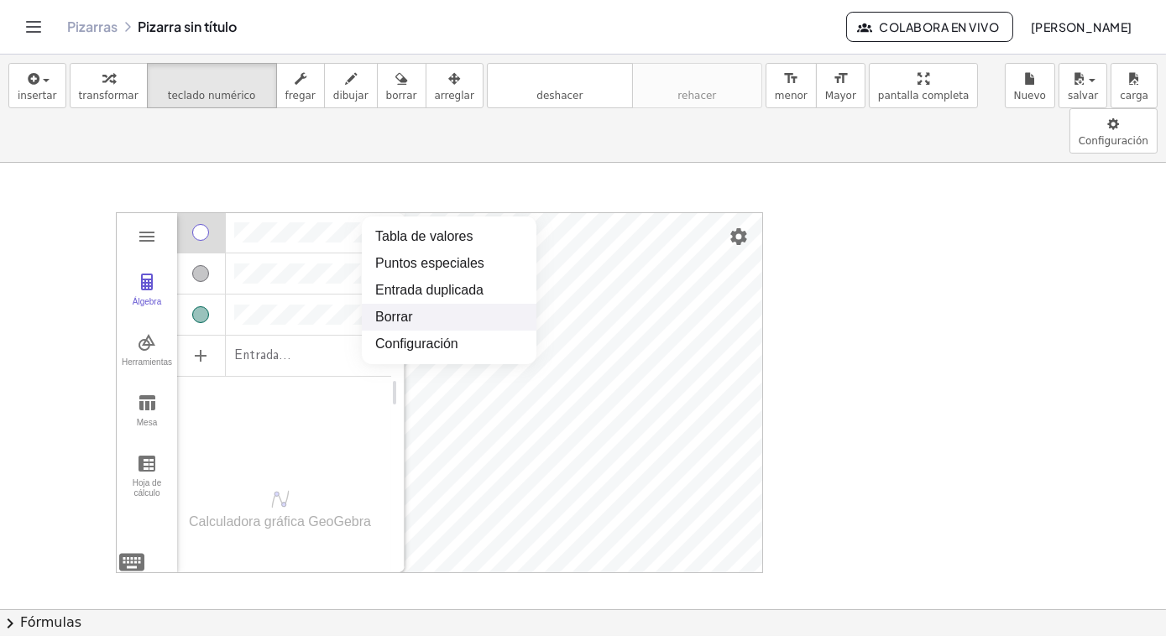
click at [384, 304] on li "Borrar" at bounding box center [449, 317] width 175 height 27
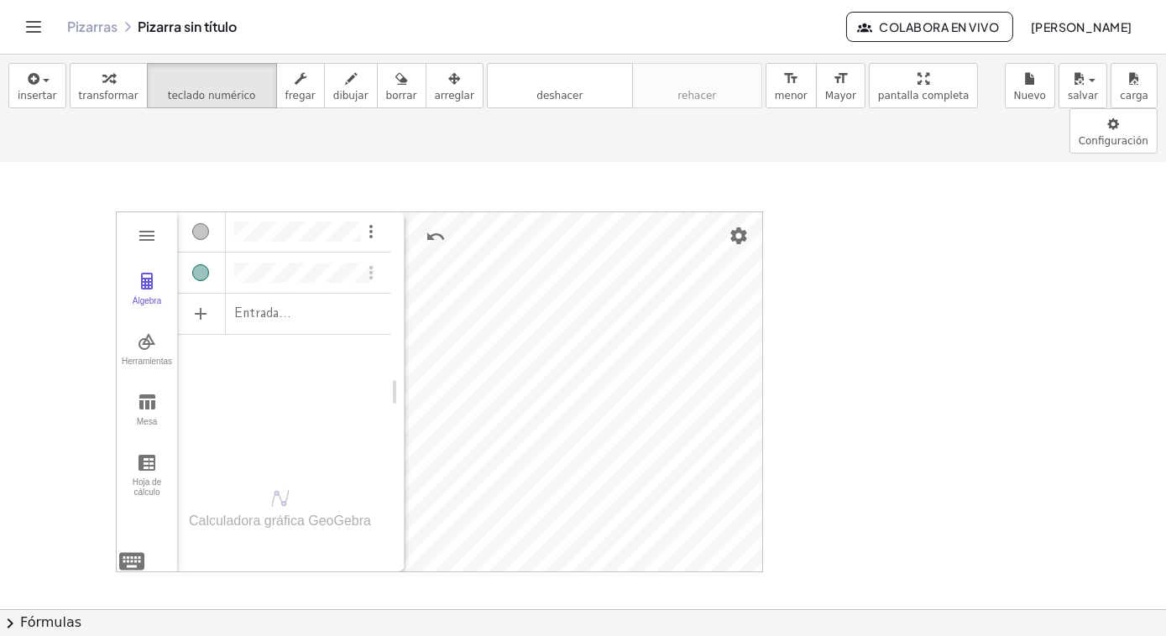
scroll to position [0, 0]
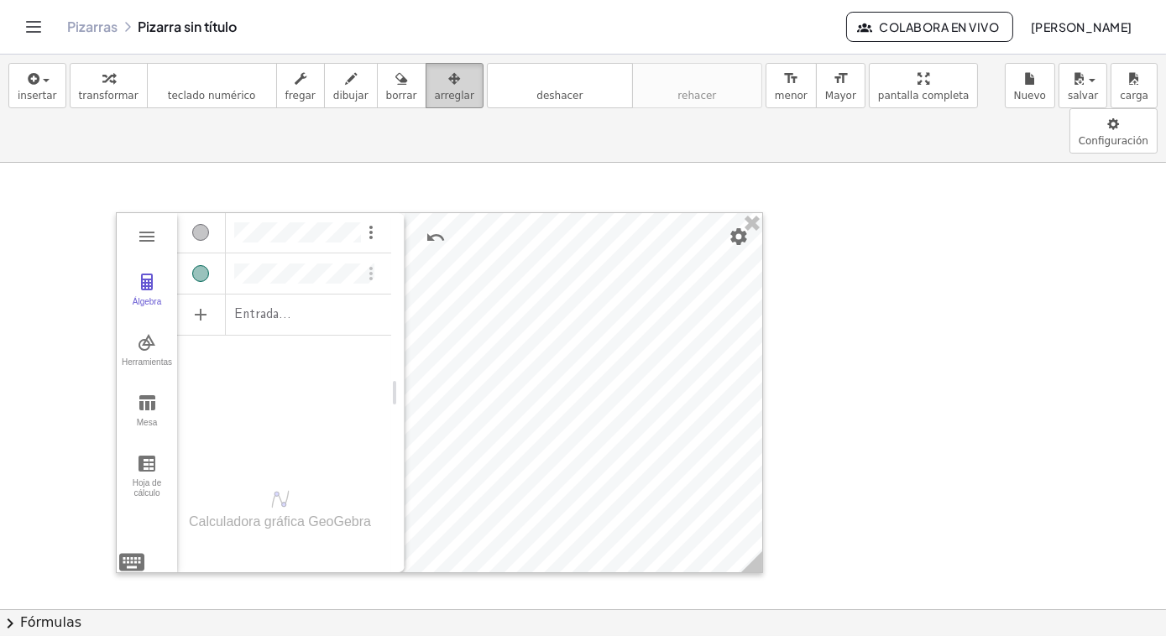
click at [435, 90] on span "arreglar" at bounding box center [454, 96] width 39 height 12
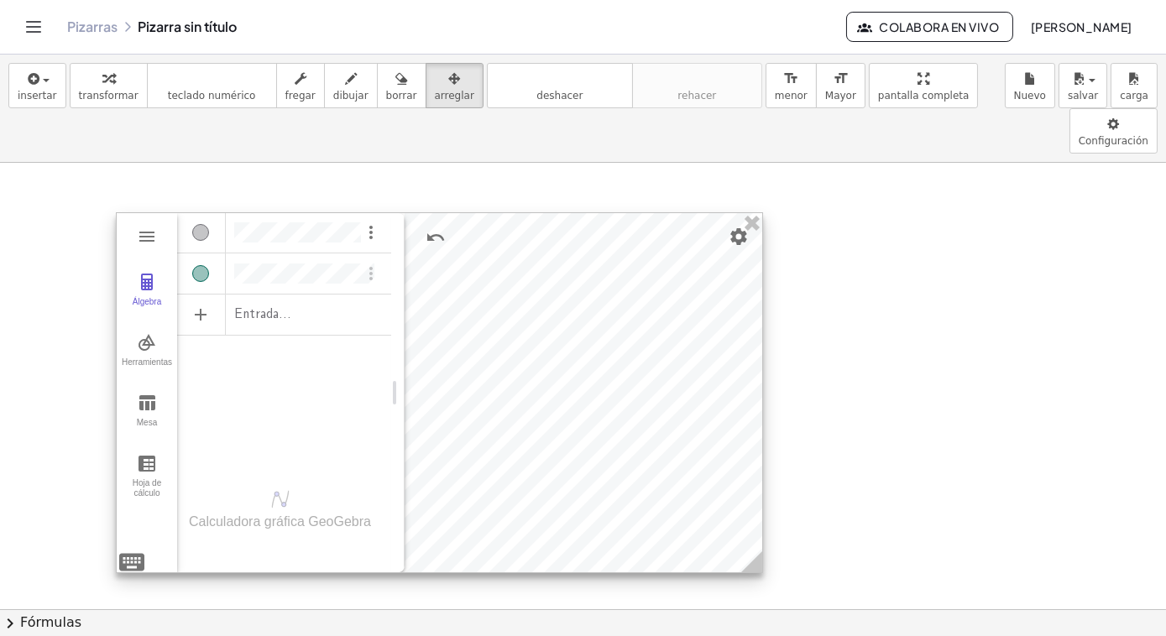
click at [605, 390] on div at bounding box center [439, 392] width 645 height 359
click at [341, 253] on div "Álgebra" at bounding box center [284, 270] width 214 height 34
click at [727, 469] on div at bounding box center [439, 392] width 645 height 359
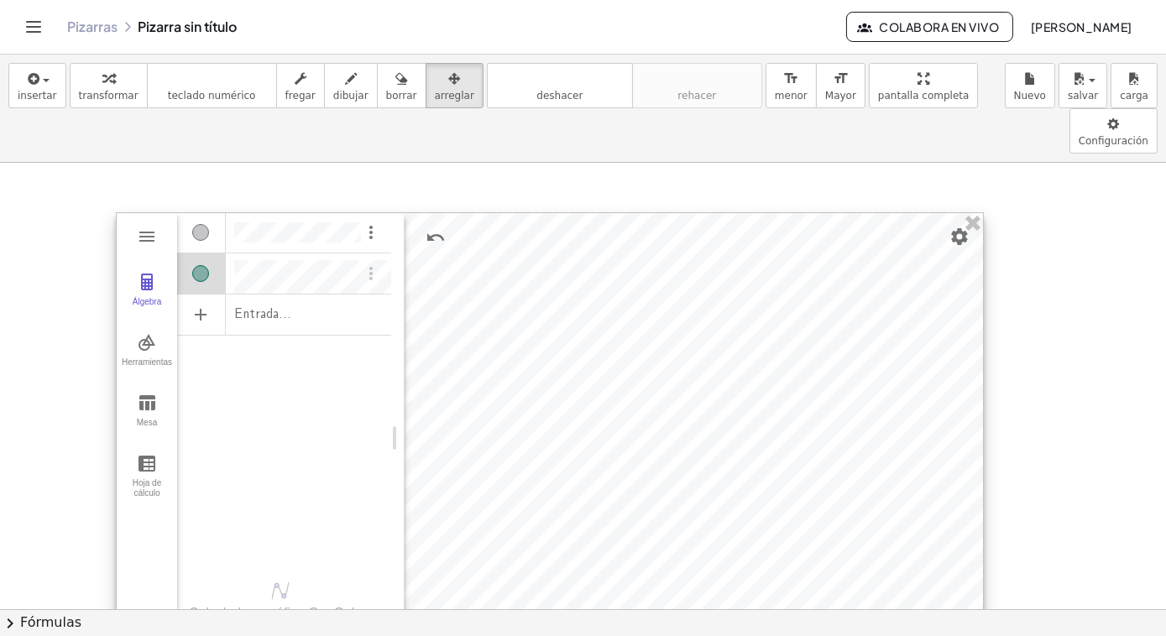
drag, startPoint x: 759, startPoint y: 524, endPoint x: 980, endPoint y: 616, distance: 238.9
click at [980, 616] on div "insertar select one: Math Expression Function Text Youtube Video Graphing Geome…" at bounding box center [583, 346] width 1166 height 582
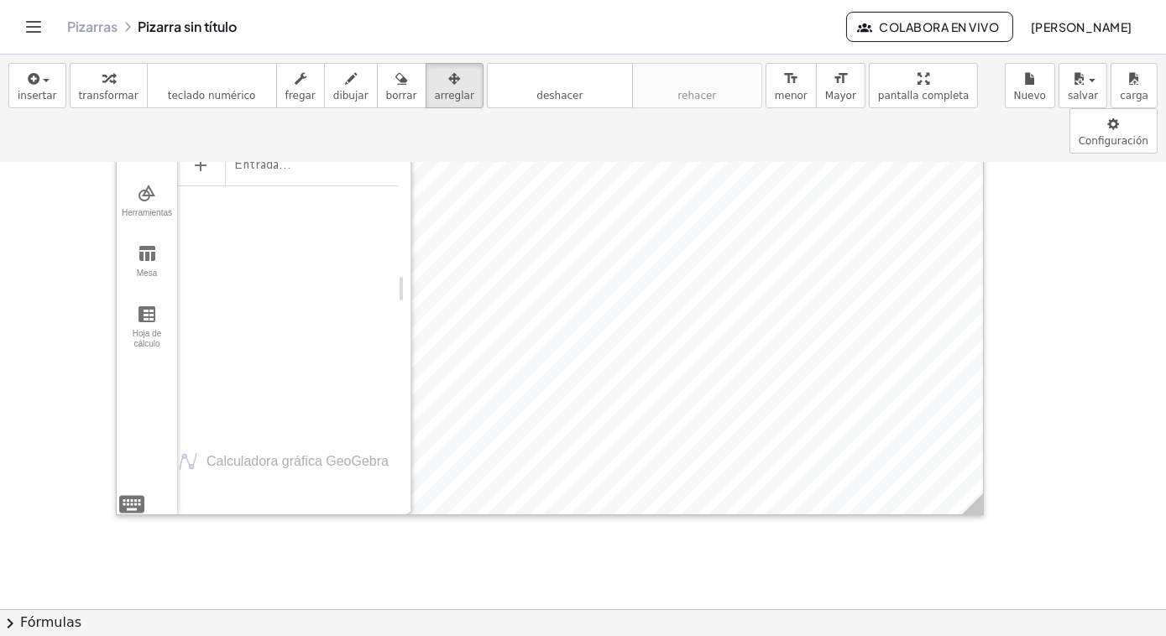
scroll to position [152, 0]
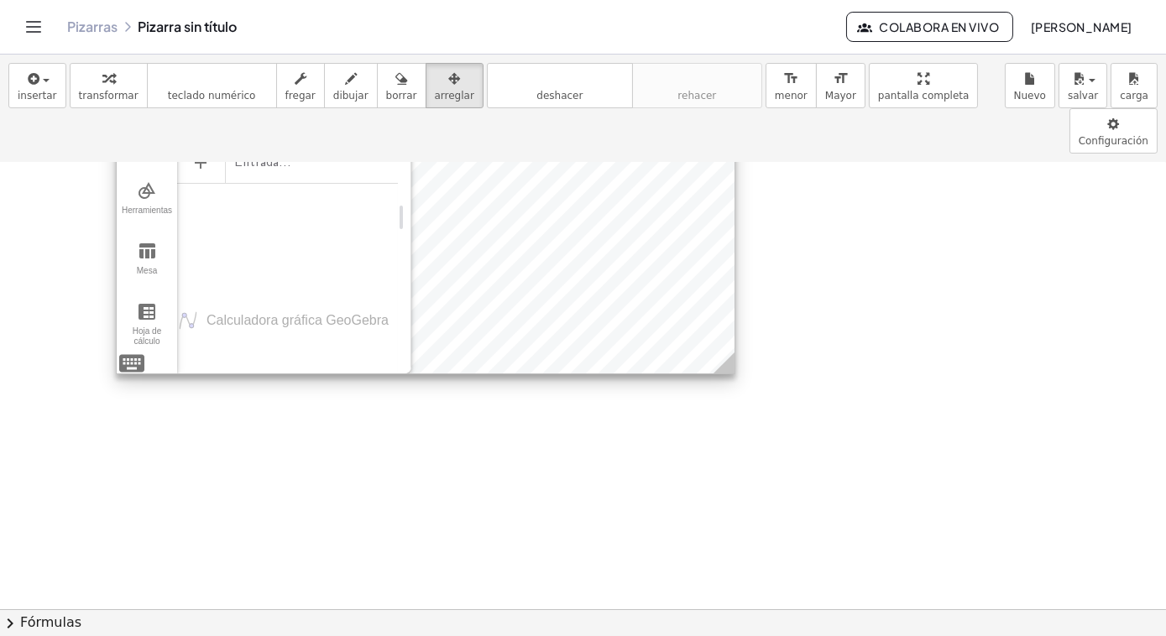
drag, startPoint x: 981, startPoint y: 462, endPoint x: 733, endPoint y: 323, distance: 284.4
click at [733, 352] on icon at bounding box center [723, 362] width 21 height 21
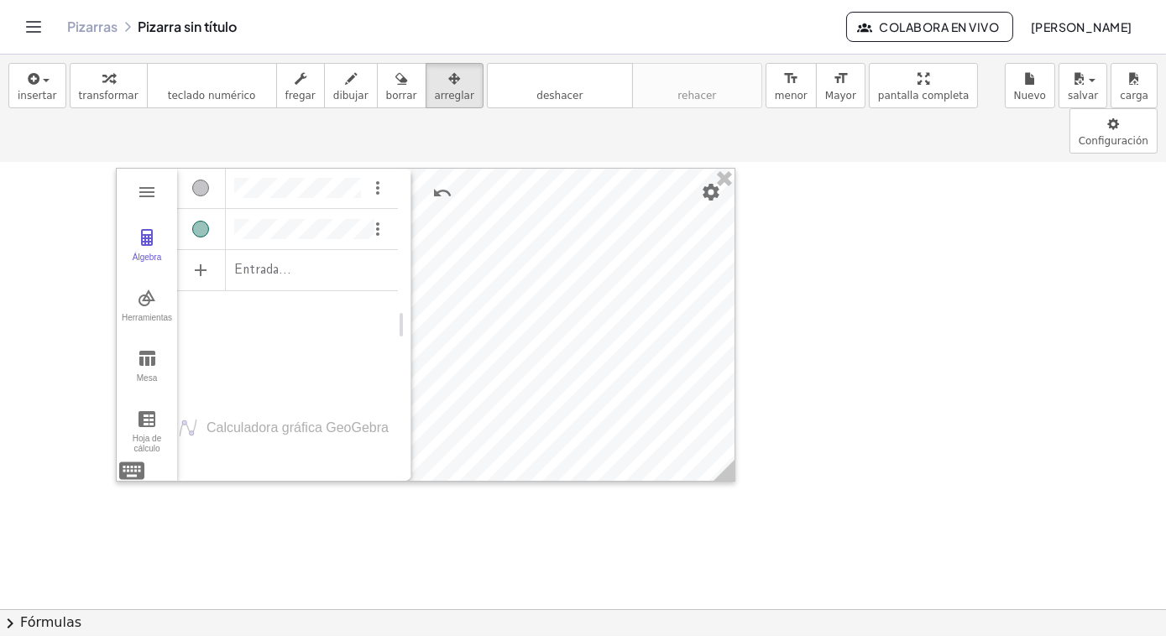
scroll to position [0, 0]
